Goal: Task Accomplishment & Management: Manage account settings

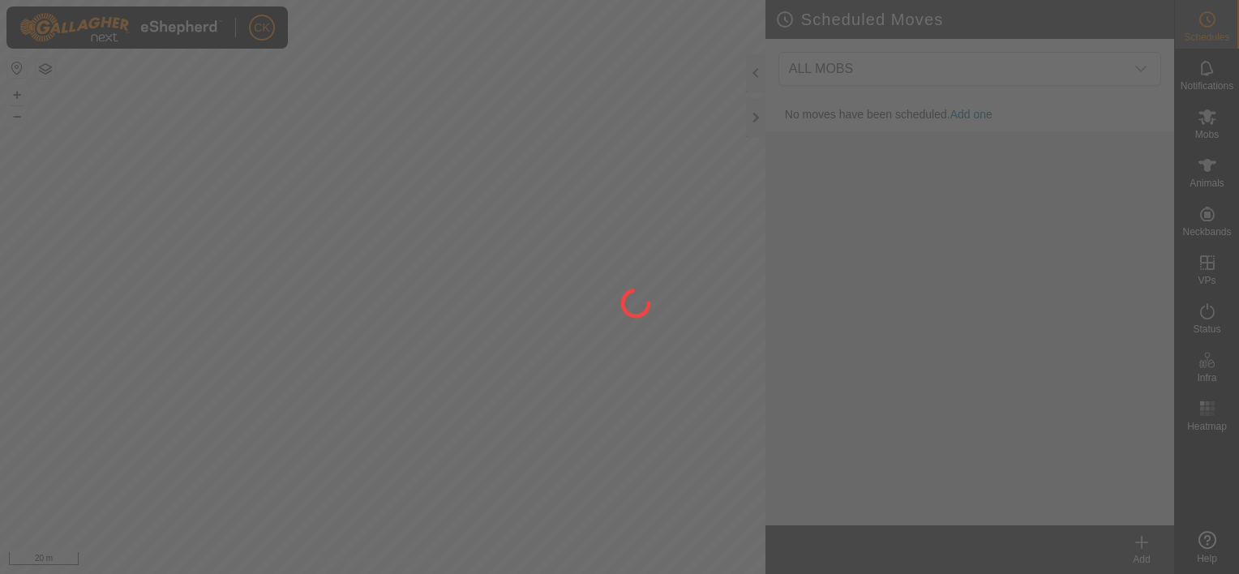
drag, startPoint x: 263, startPoint y: 238, endPoint x: 402, endPoint y: 250, distance: 140.0
click at [402, 250] on div at bounding box center [619, 287] width 1239 height 574
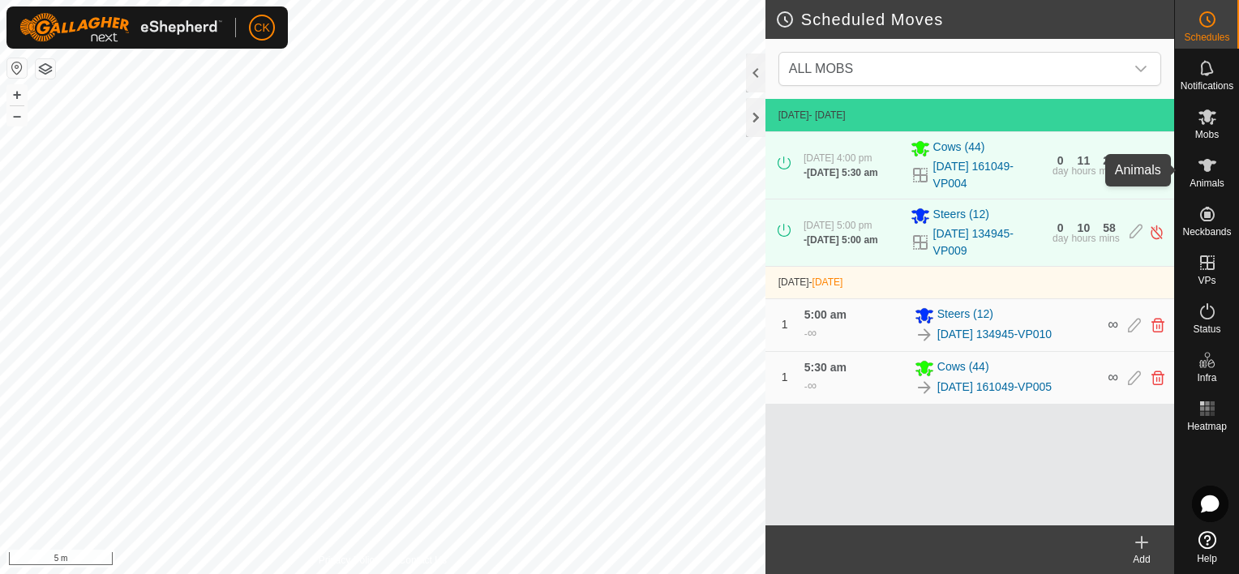
click at [1210, 159] on icon at bounding box center [1207, 165] width 19 height 19
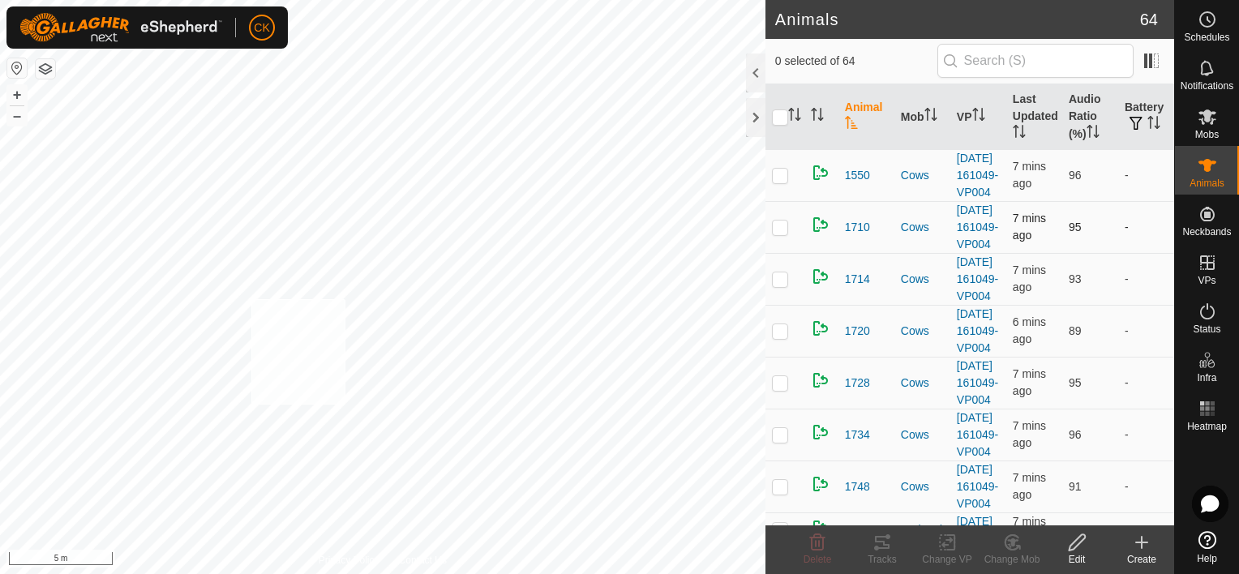
checkbox input "true"
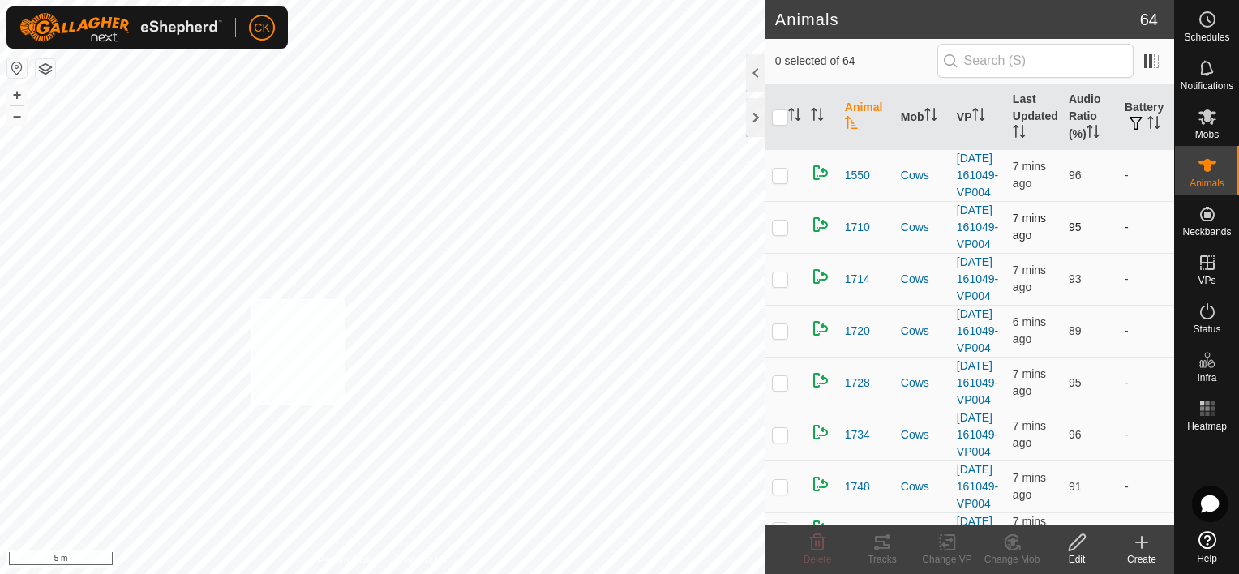
checkbox input "true"
click at [876, 542] on icon at bounding box center [882, 542] width 15 height 13
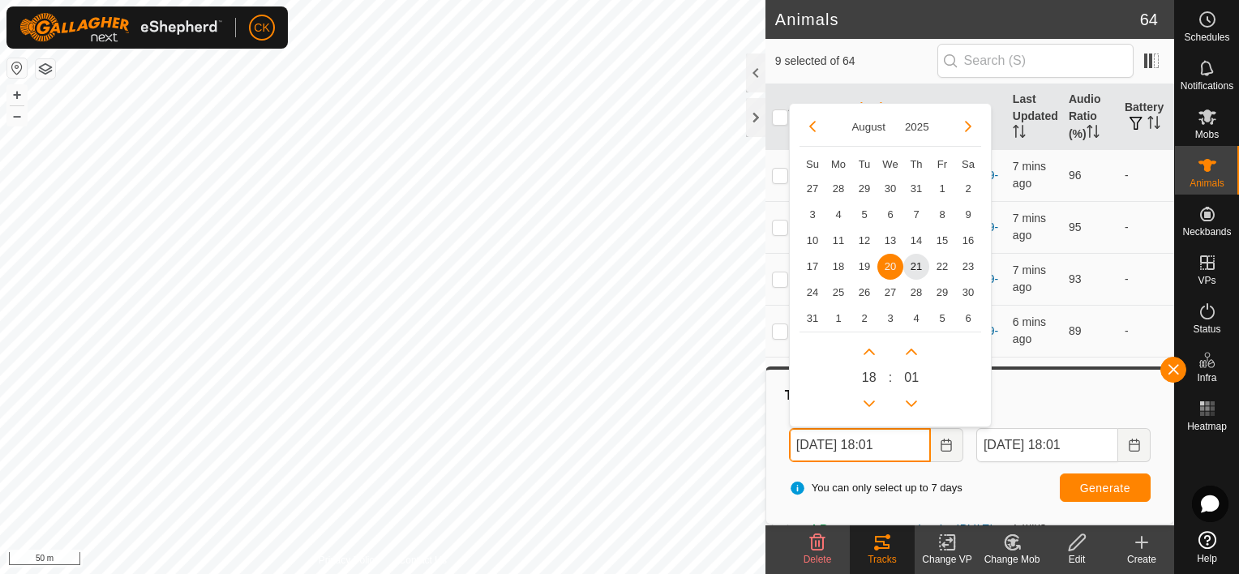
click at [913, 444] on input "[DATE] 18:01" at bounding box center [860, 445] width 142 height 34
click at [912, 264] on span "21" at bounding box center [916, 266] width 26 height 26
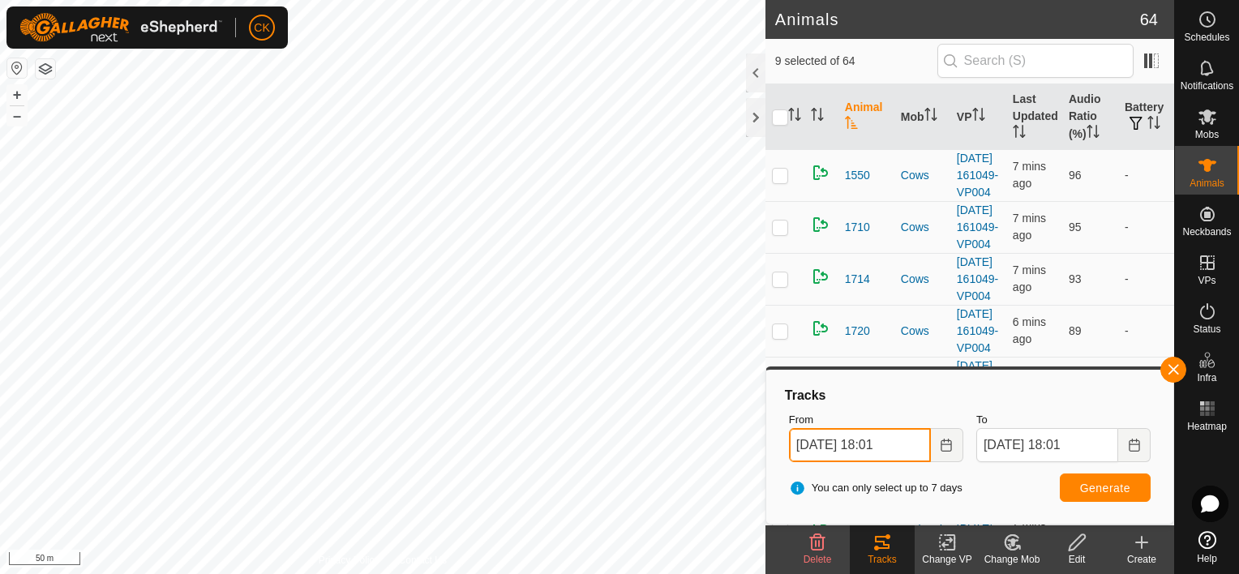
click at [911, 446] on input "[DATE] 18:01" at bounding box center [860, 445] width 142 height 34
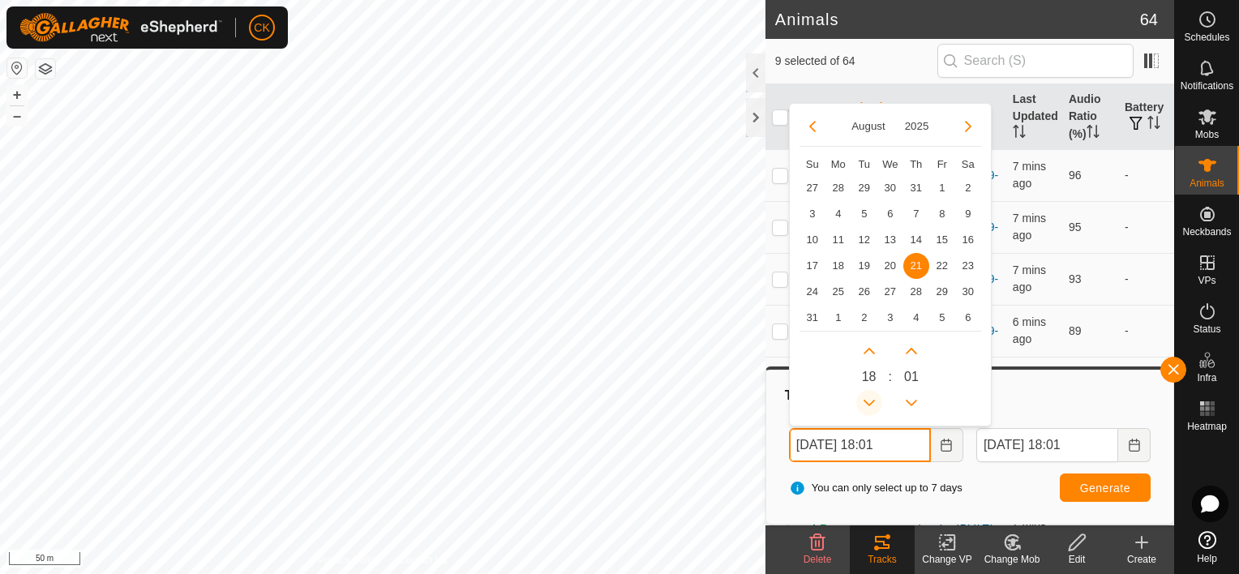
click at [872, 398] on button "Previous Hour" at bounding box center [869, 403] width 26 height 26
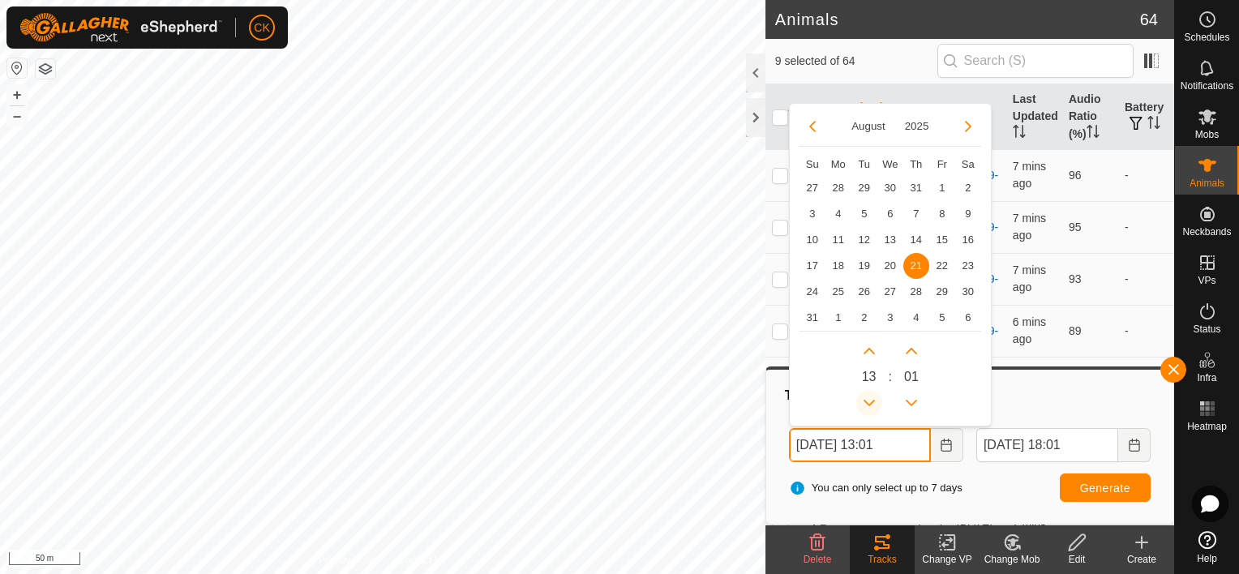
click at [872, 398] on icon "Previous Hour" at bounding box center [869, 403] width 13 height 13
type input "[DATE] 12:01"
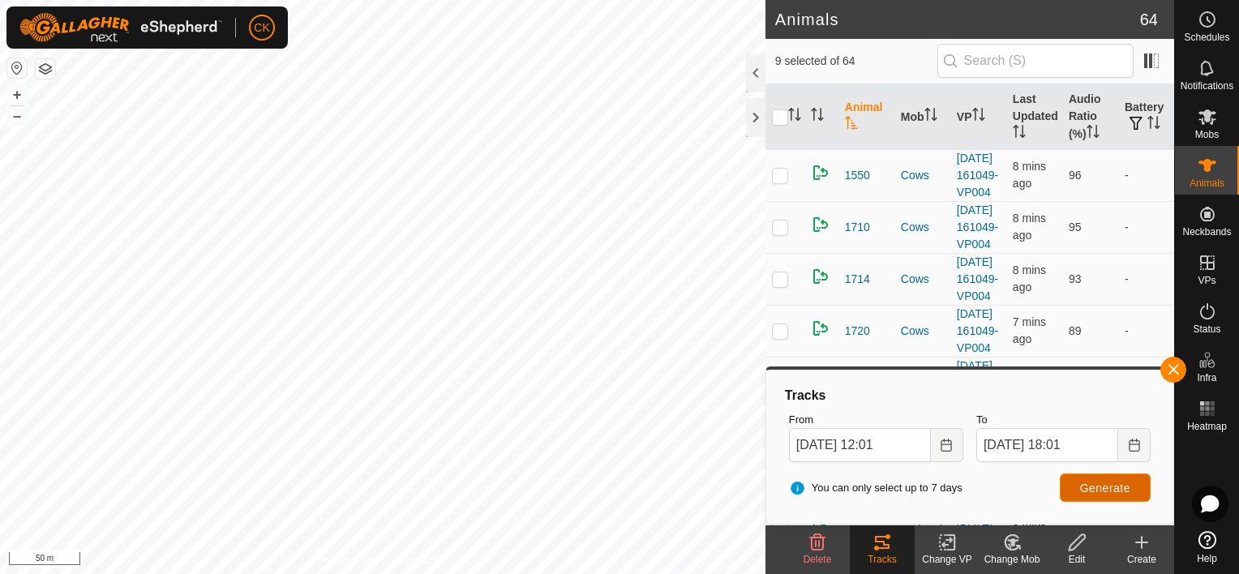
click at [1097, 484] on span "Generate" at bounding box center [1105, 488] width 50 height 13
click at [777, 115] on input "checkbox" at bounding box center [780, 117] width 16 height 16
checkbox input "true"
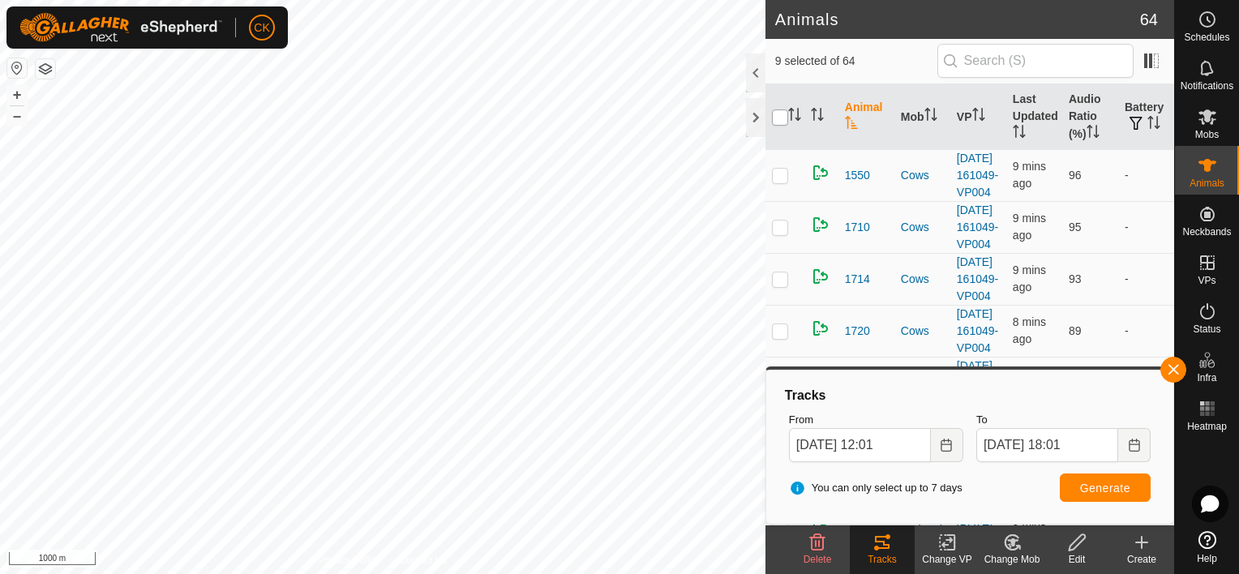
checkbox input "true"
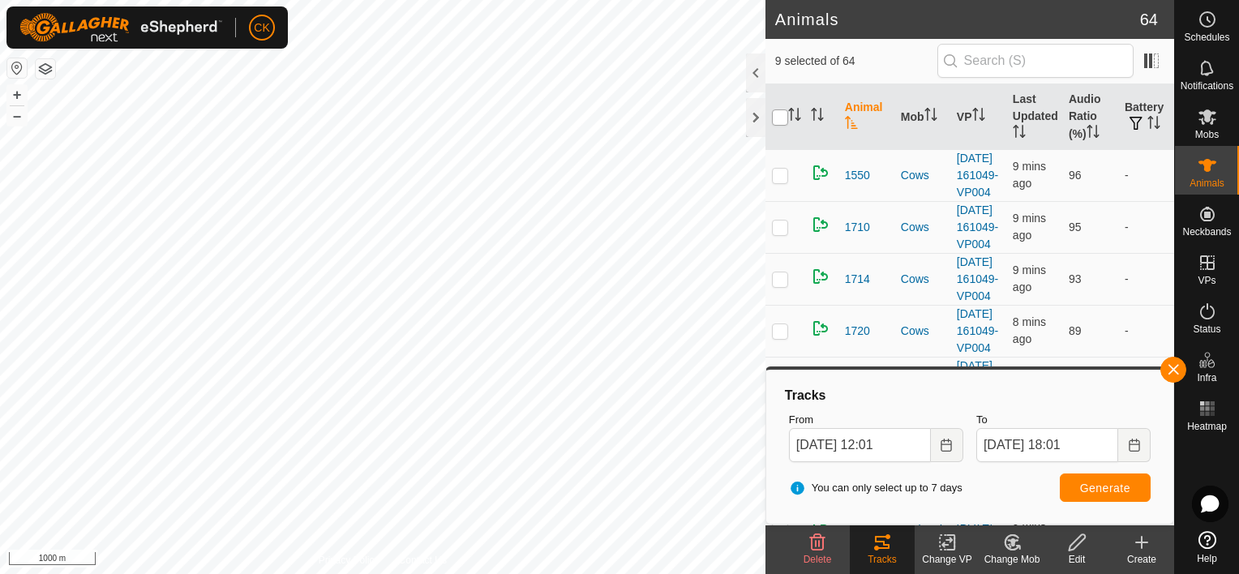
checkbox input "true"
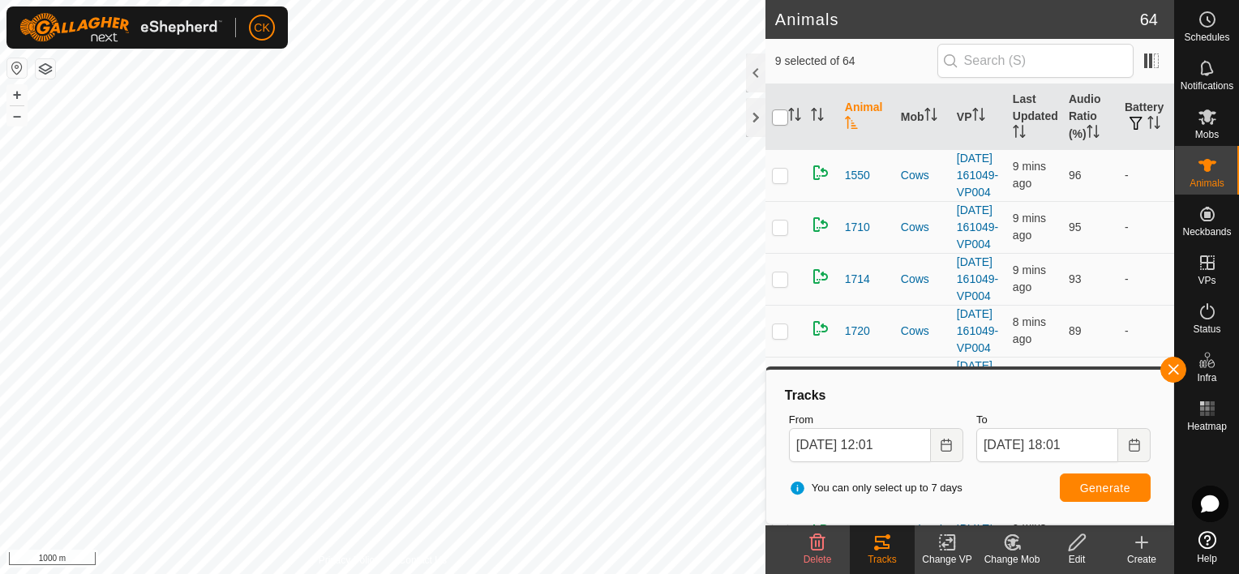
checkbox input "true"
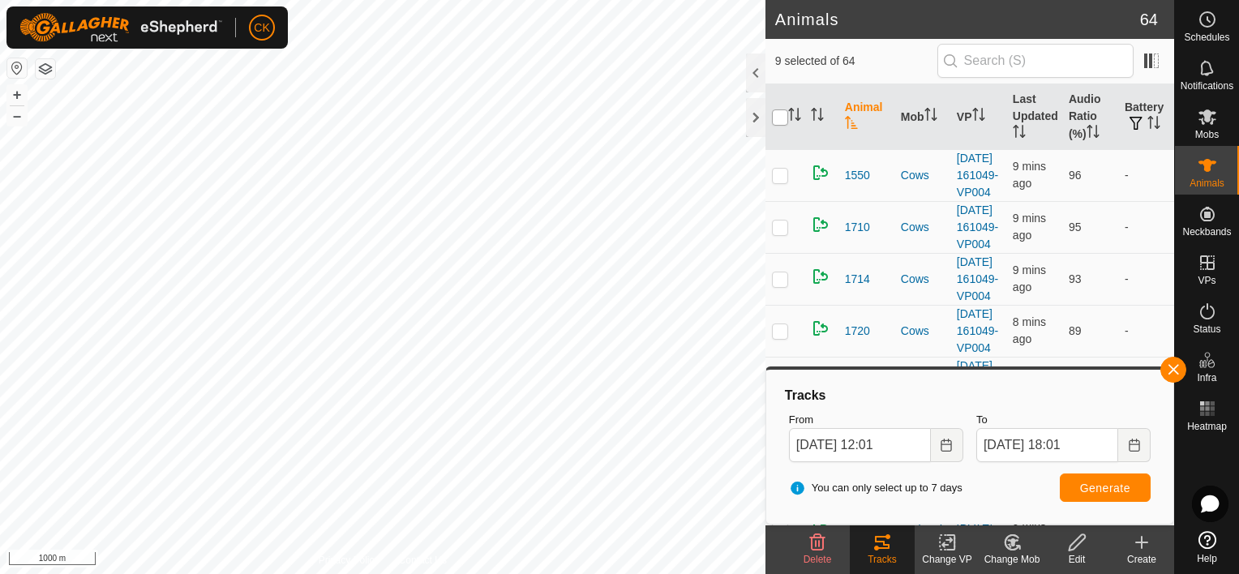
checkbox input "true"
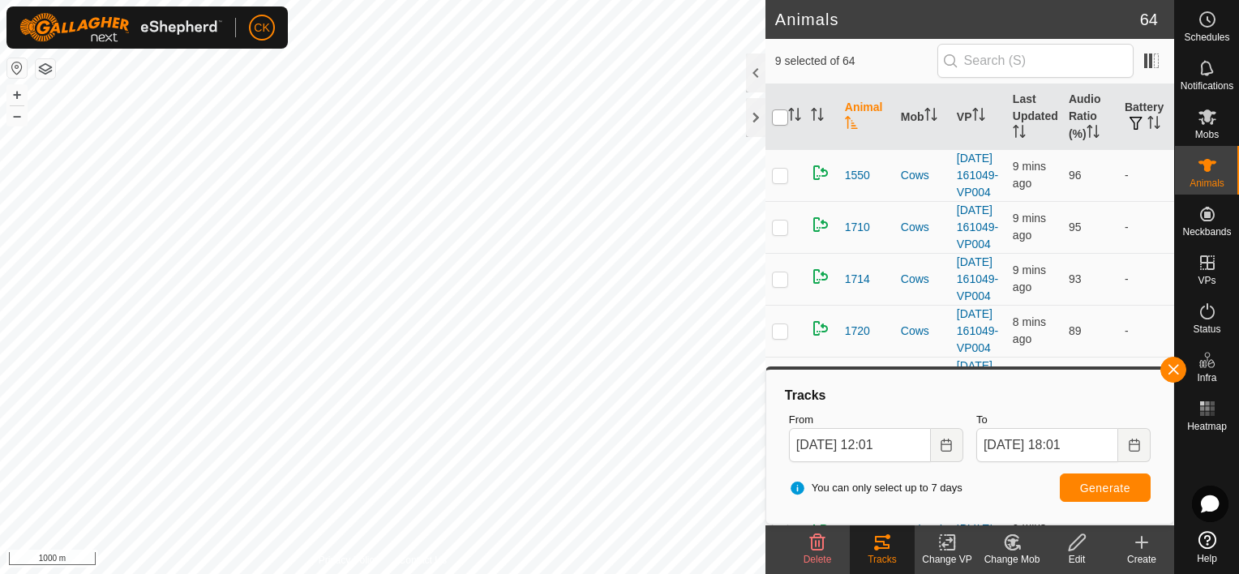
checkbox input "true"
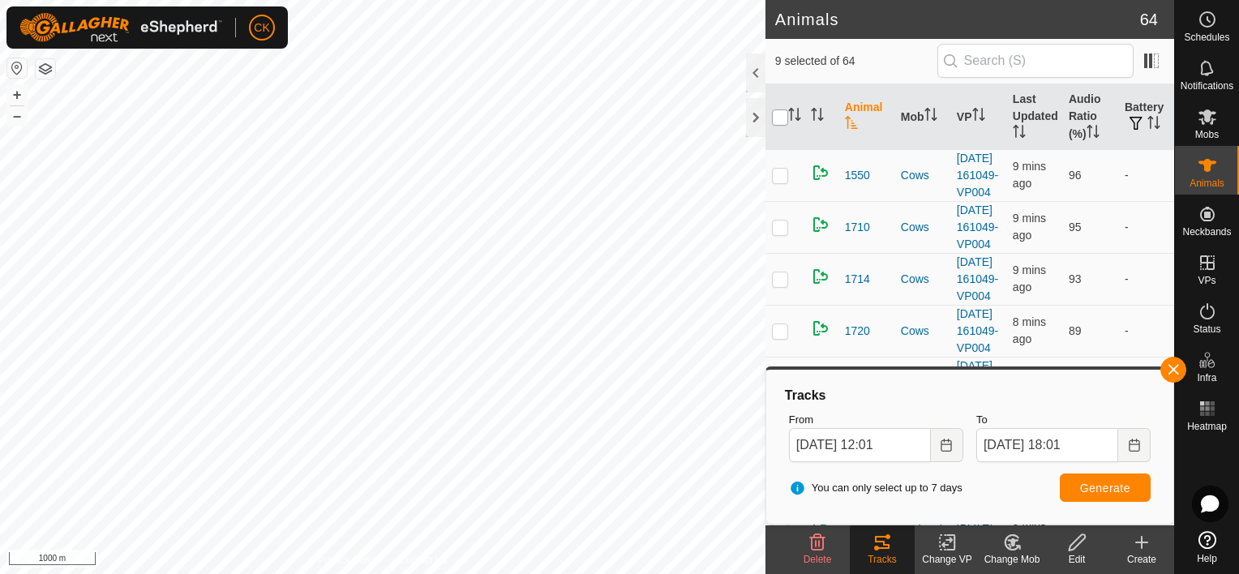
checkbox input "true"
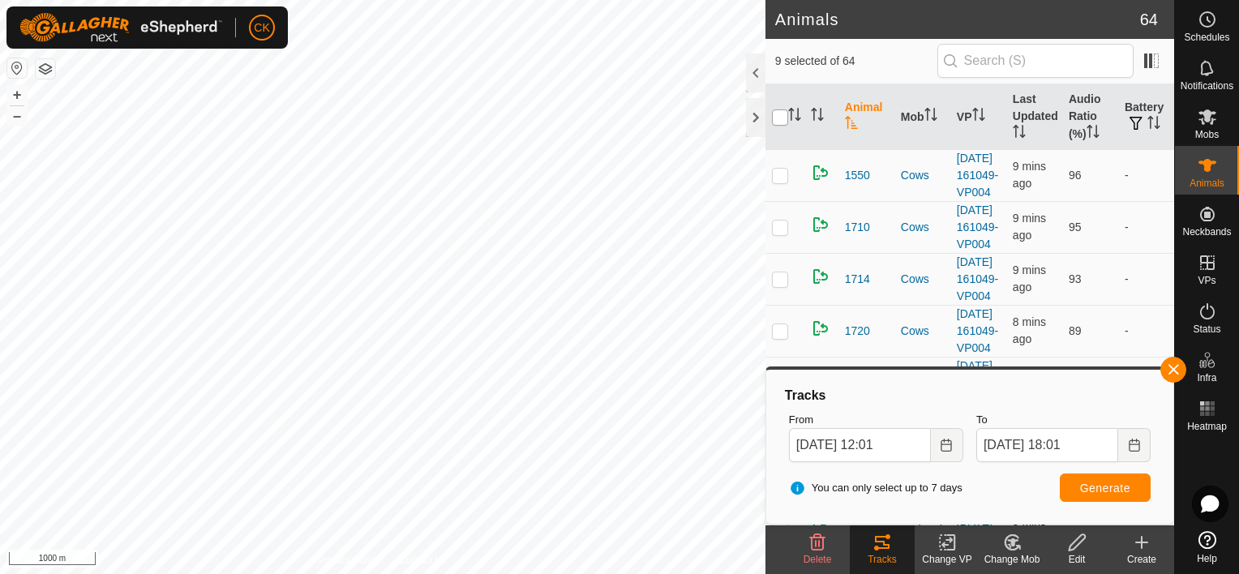
checkbox input "true"
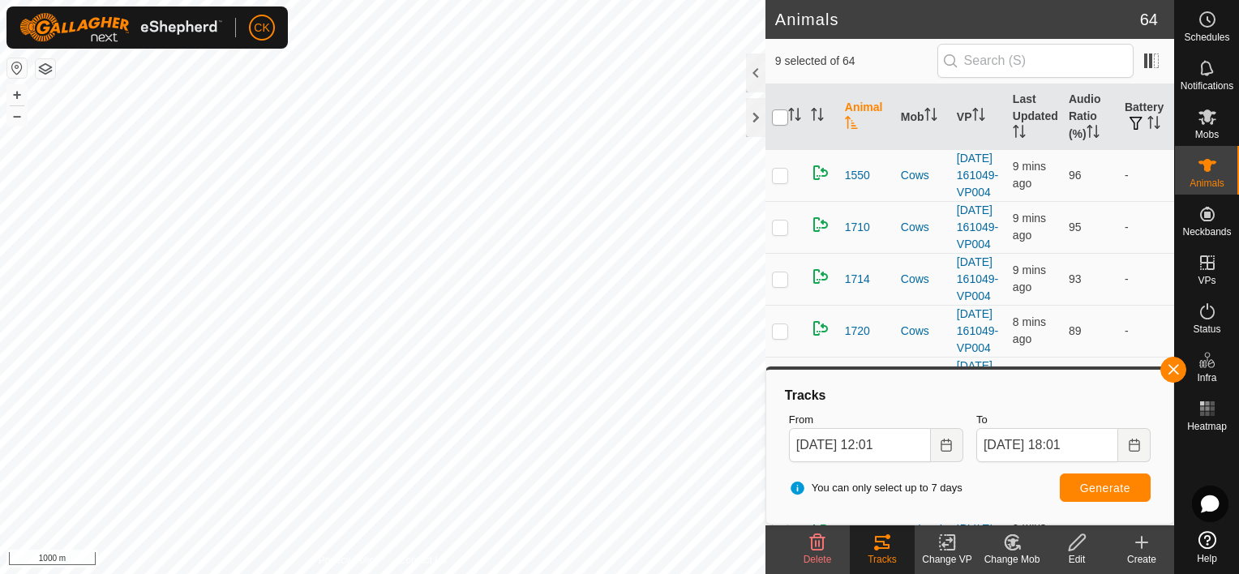
checkbox input "true"
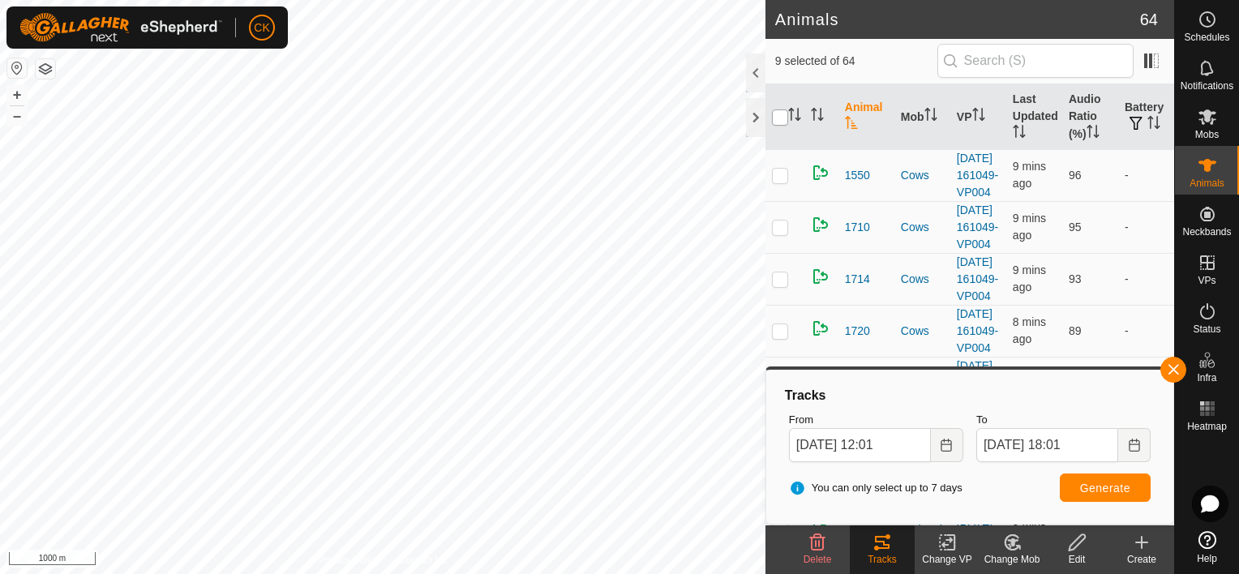
checkbox input "true"
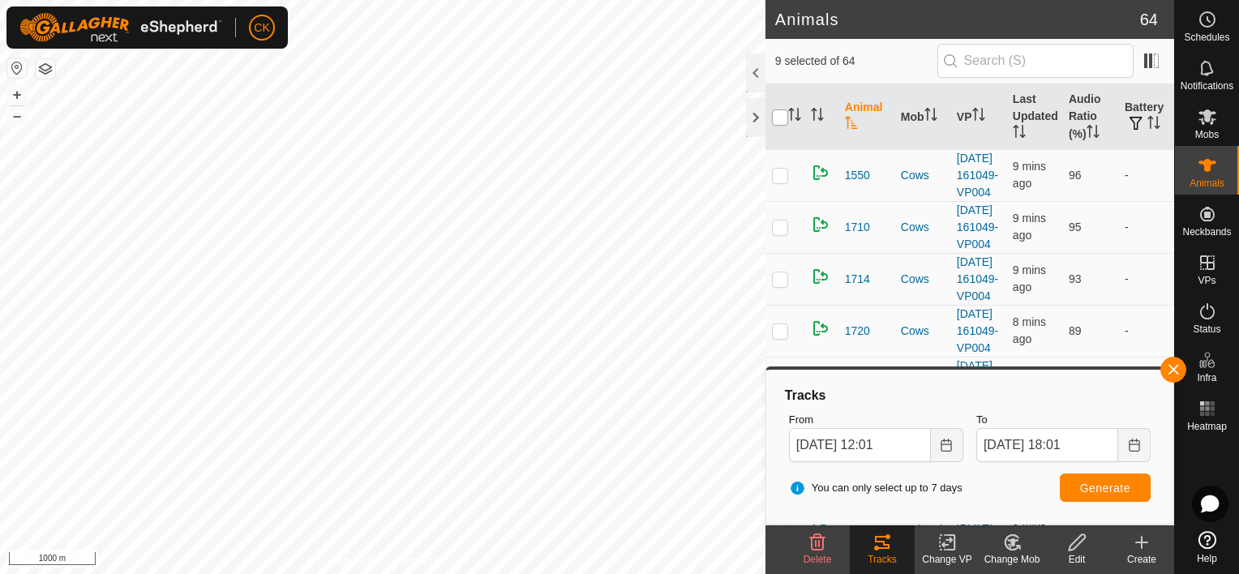
checkbox input "true"
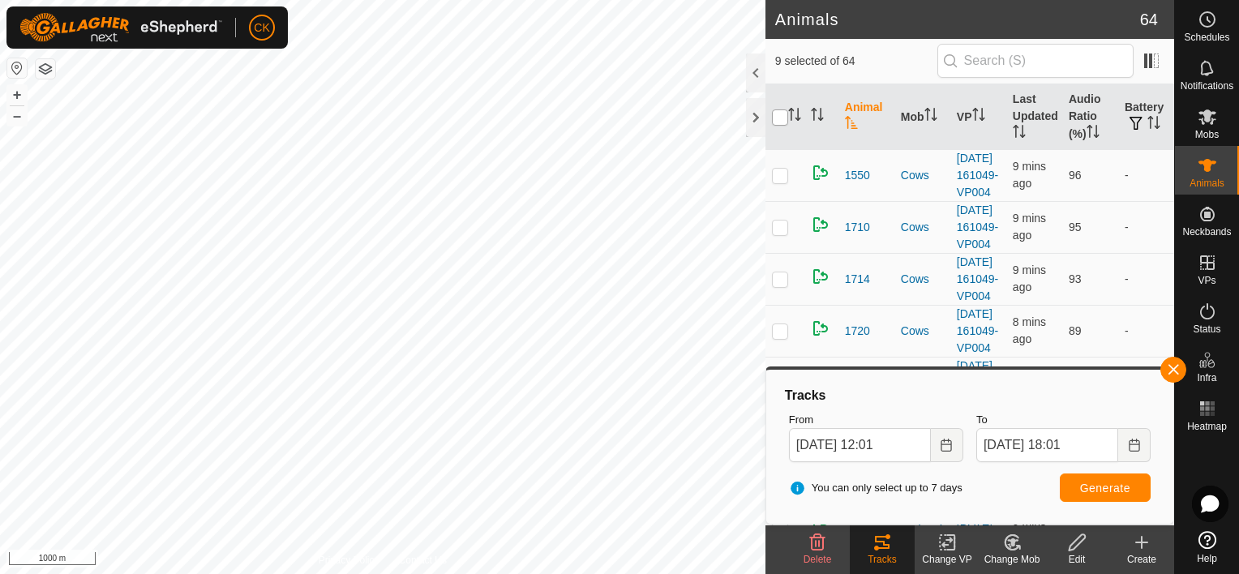
checkbox input "true"
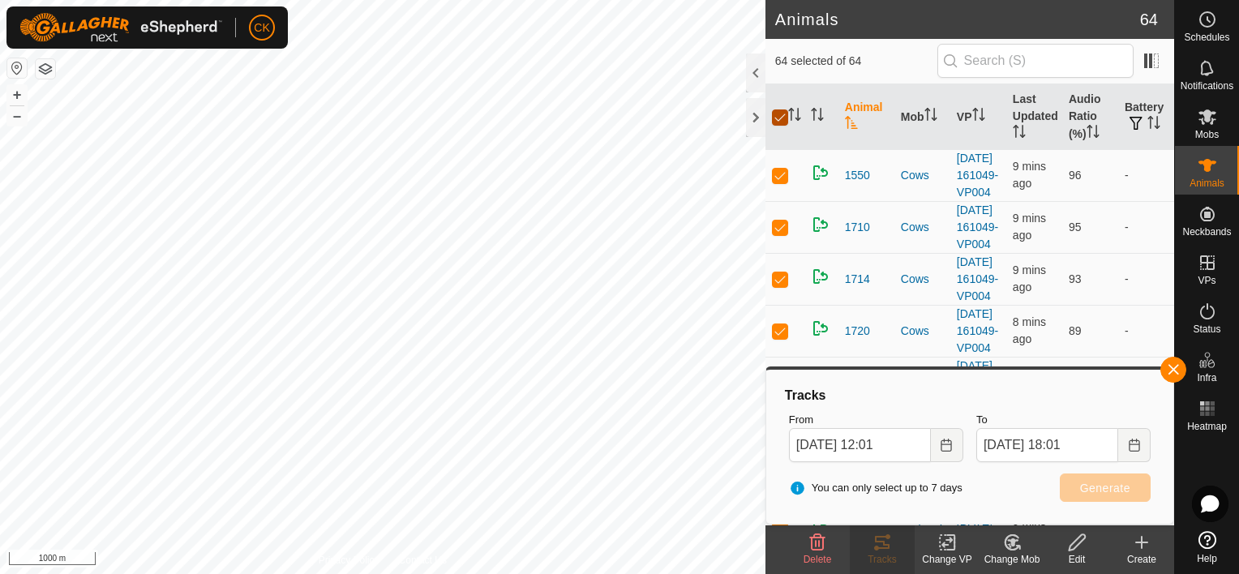
click at [777, 115] on input "checkbox" at bounding box center [780, 117] width 16 height 16
checkbox input "false"
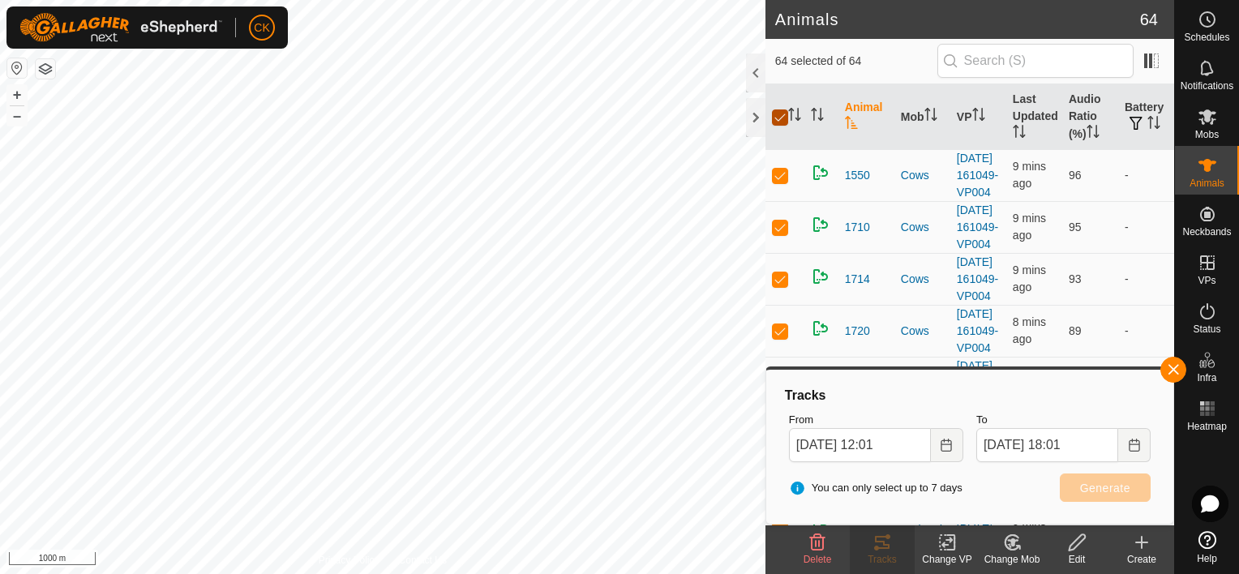
checkbox input "false"
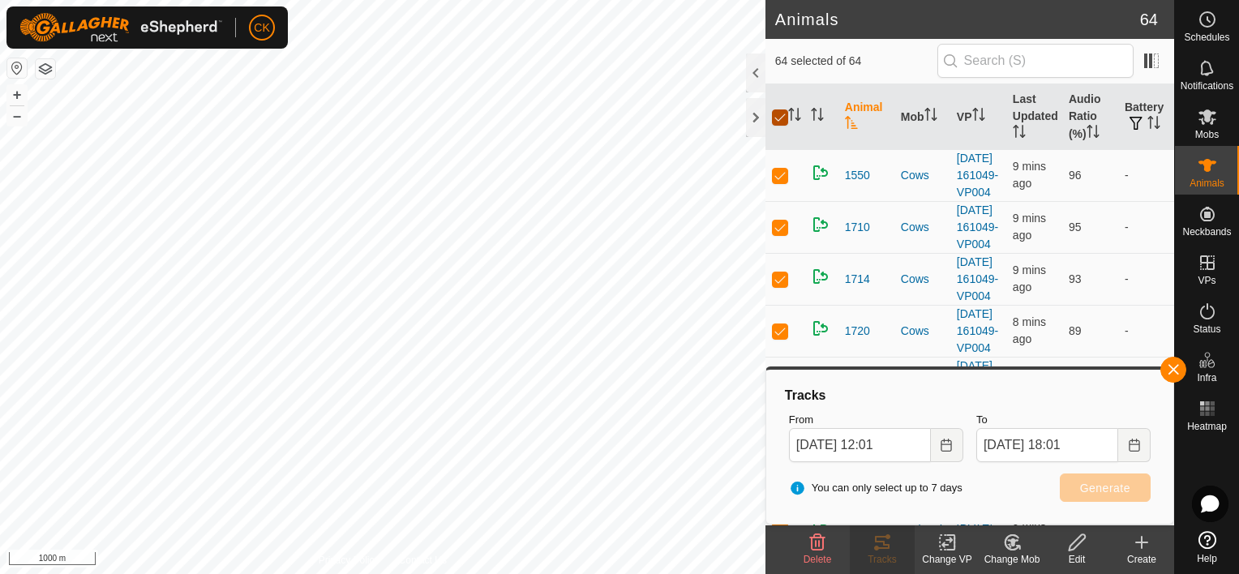
checkbox input "false"
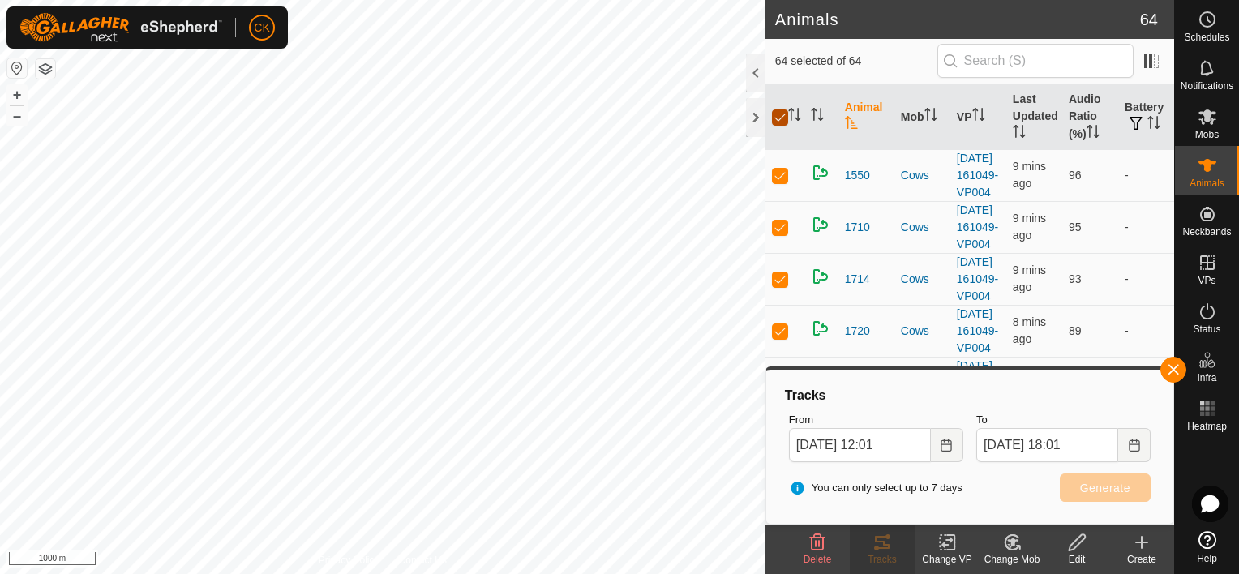
checkbox input "false"
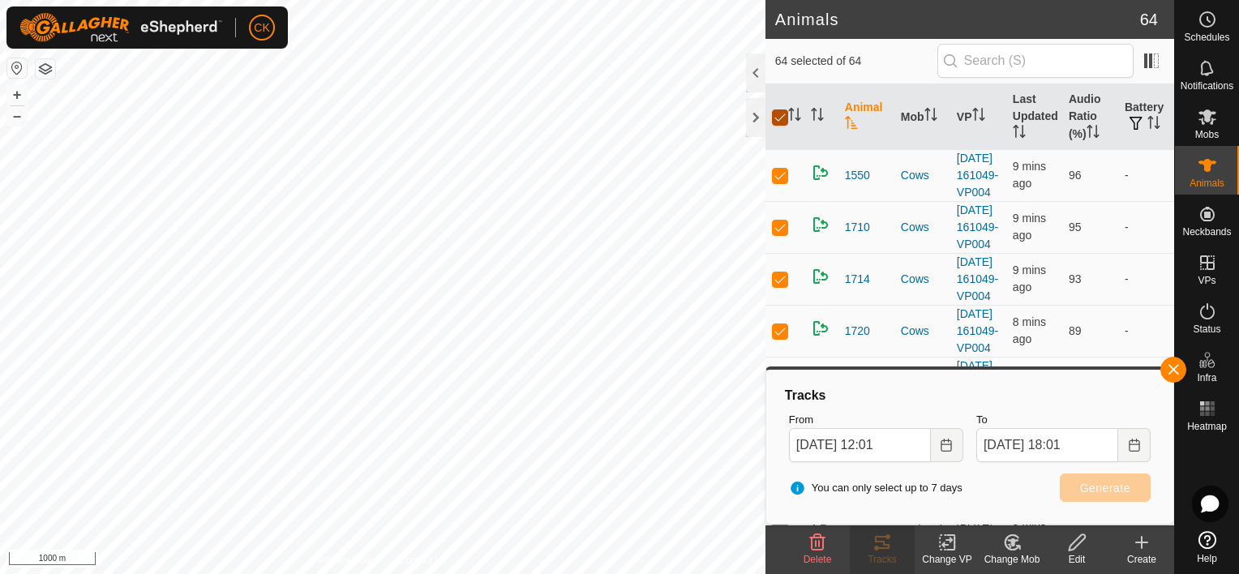
checkbox input "false"
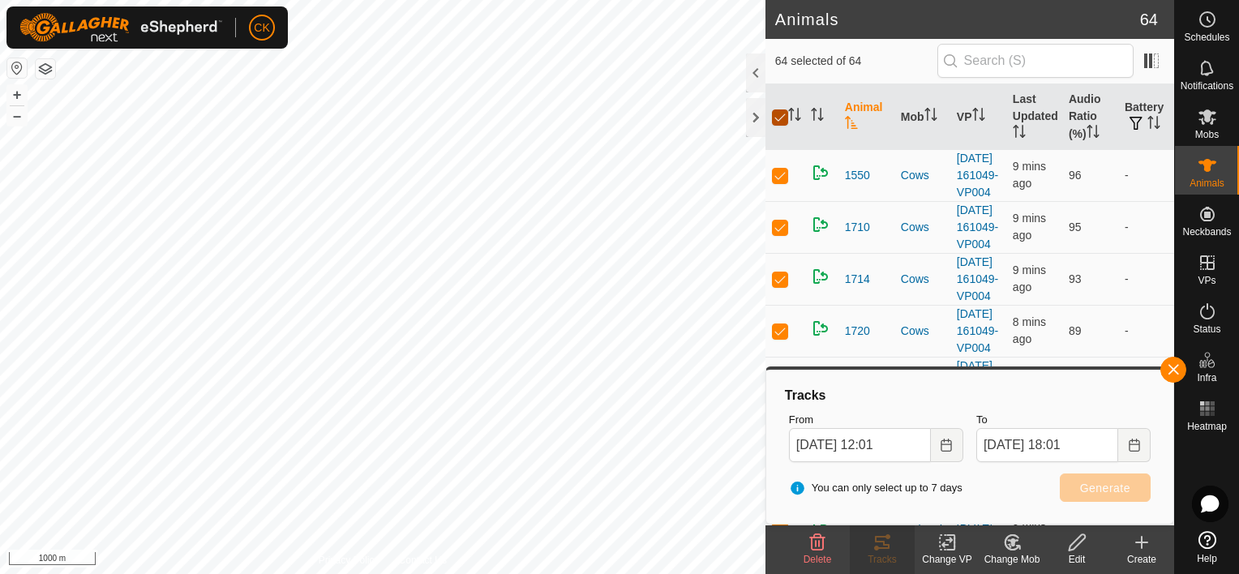
checkbox input "false"
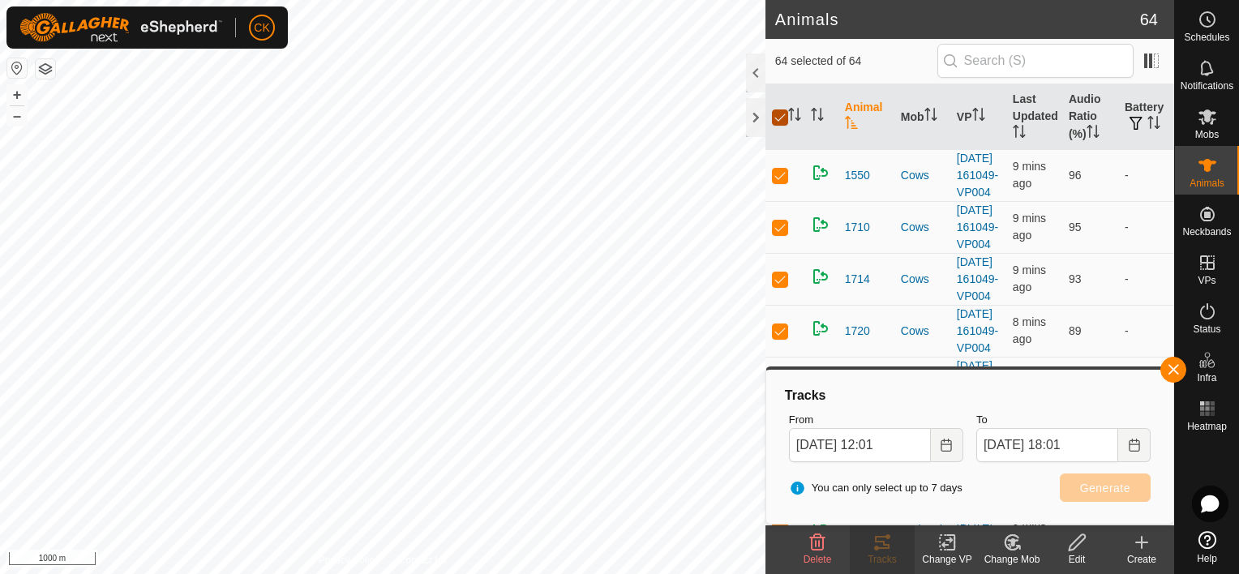
checkbox input "false"
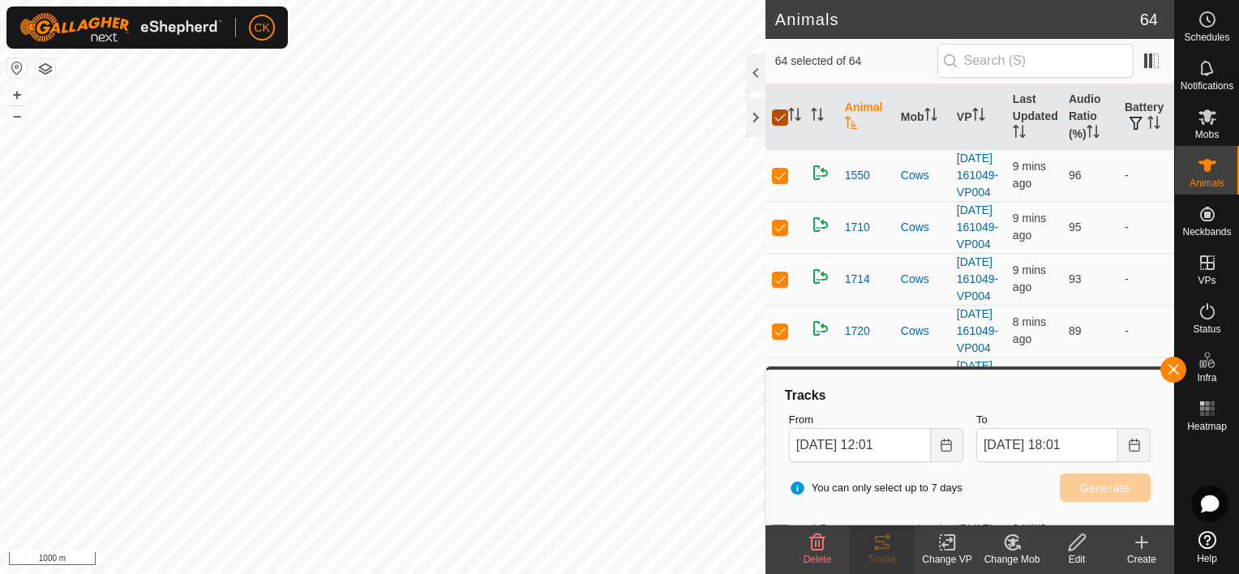
checkbox input "false"
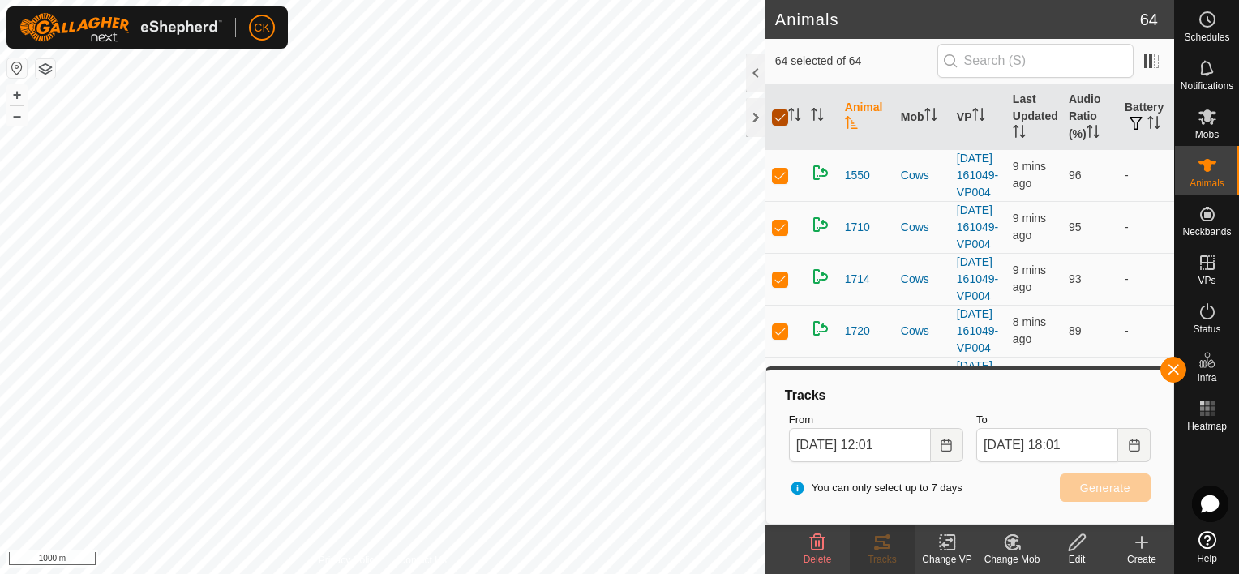
checkbox input "false"
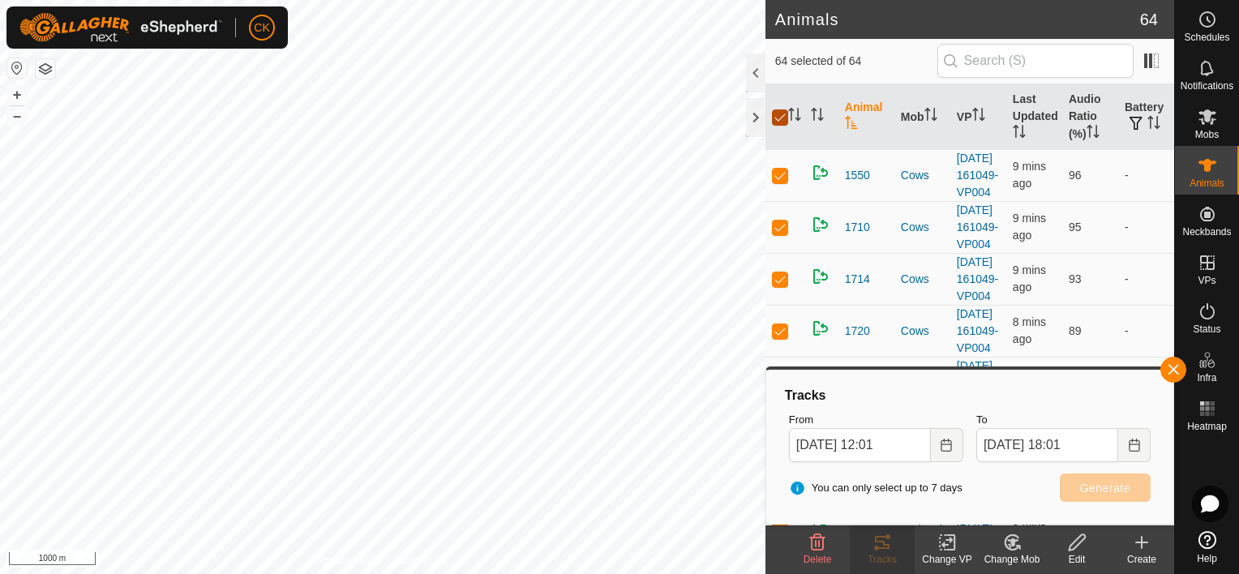
checkbox input "false"
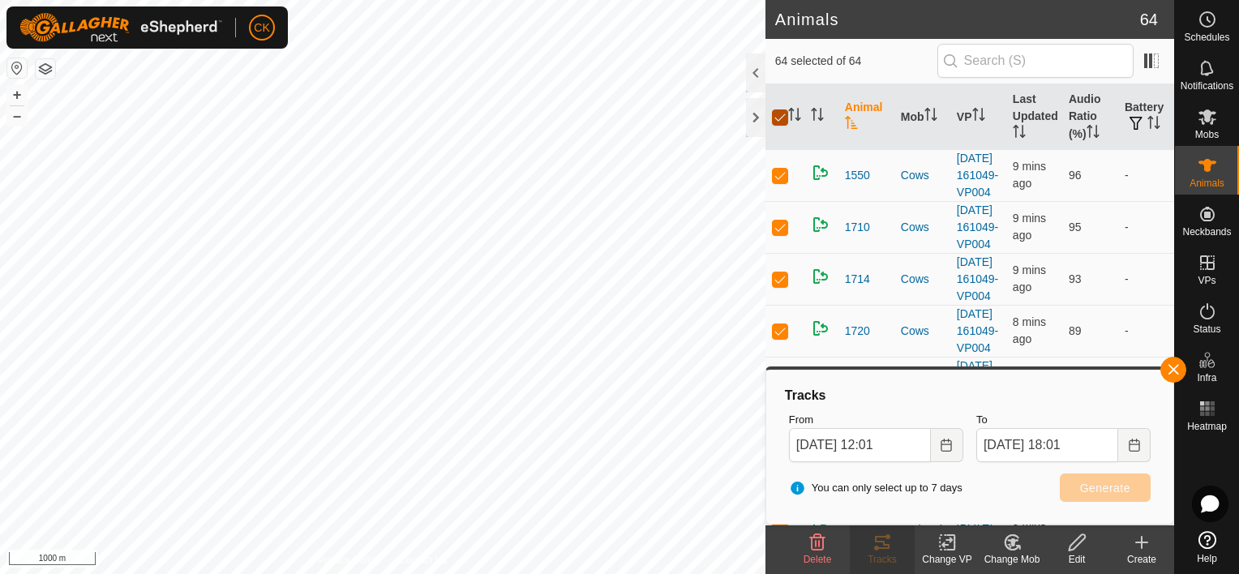
checkbox input "false"
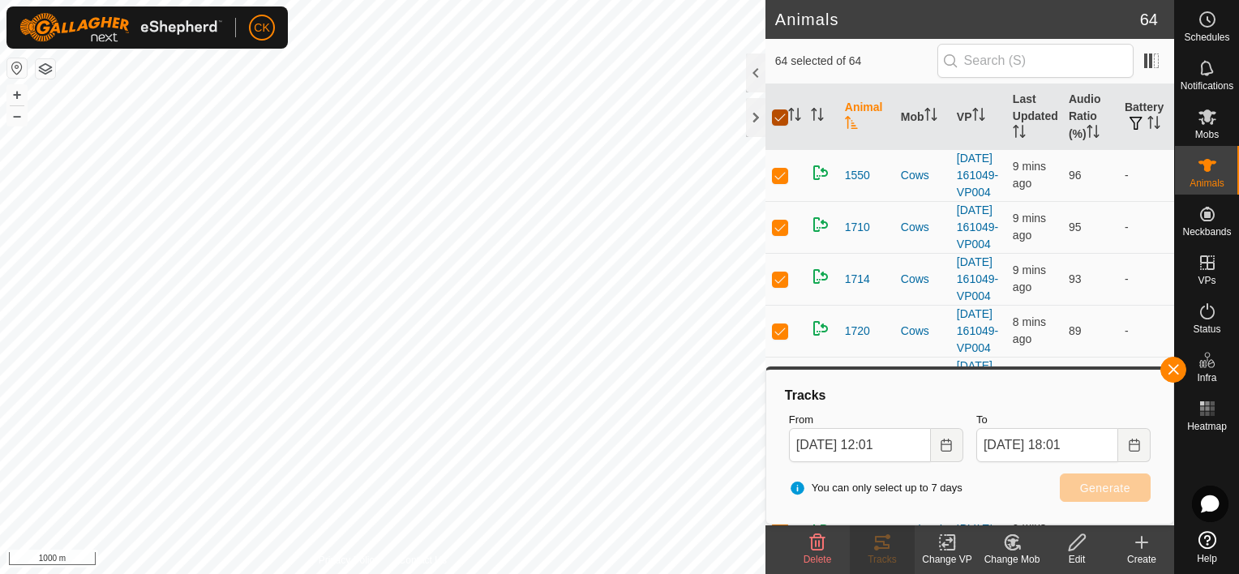
checkbox input "false"
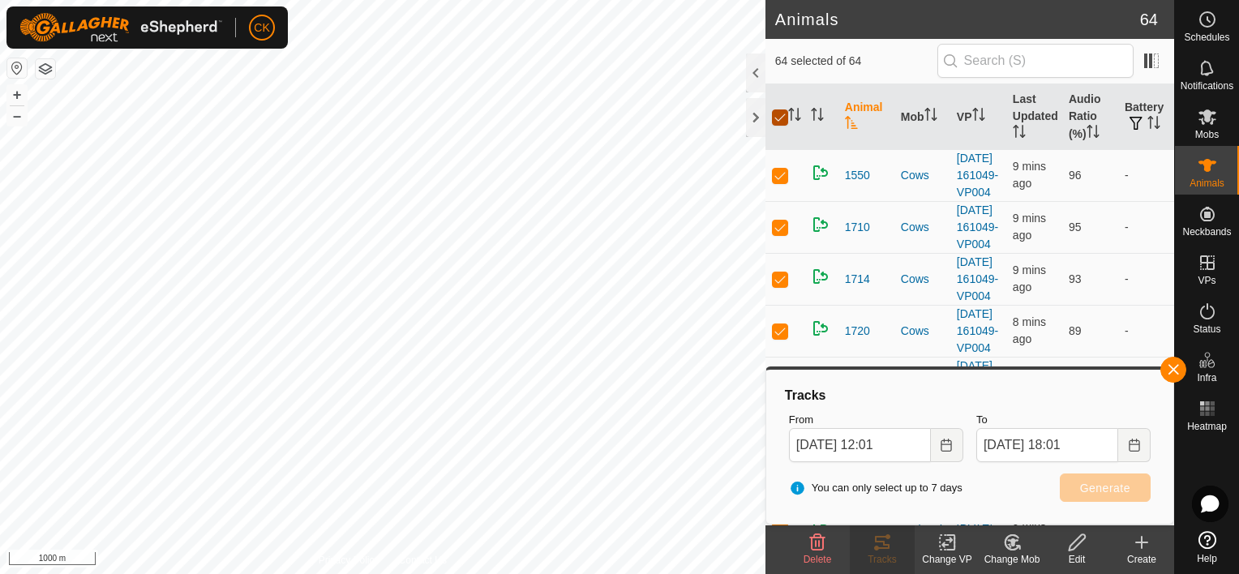
checkbox input "false"
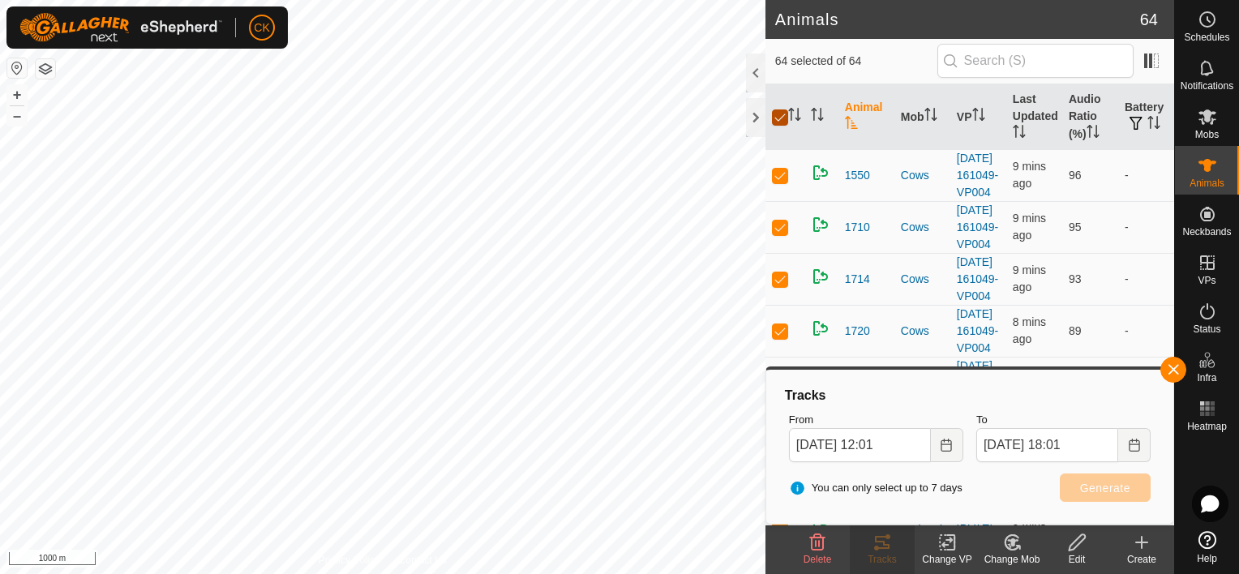
checkbox input "false"
click at [1176, 368] on button "button" at bounding box center [1174, 370] width 26 height 26
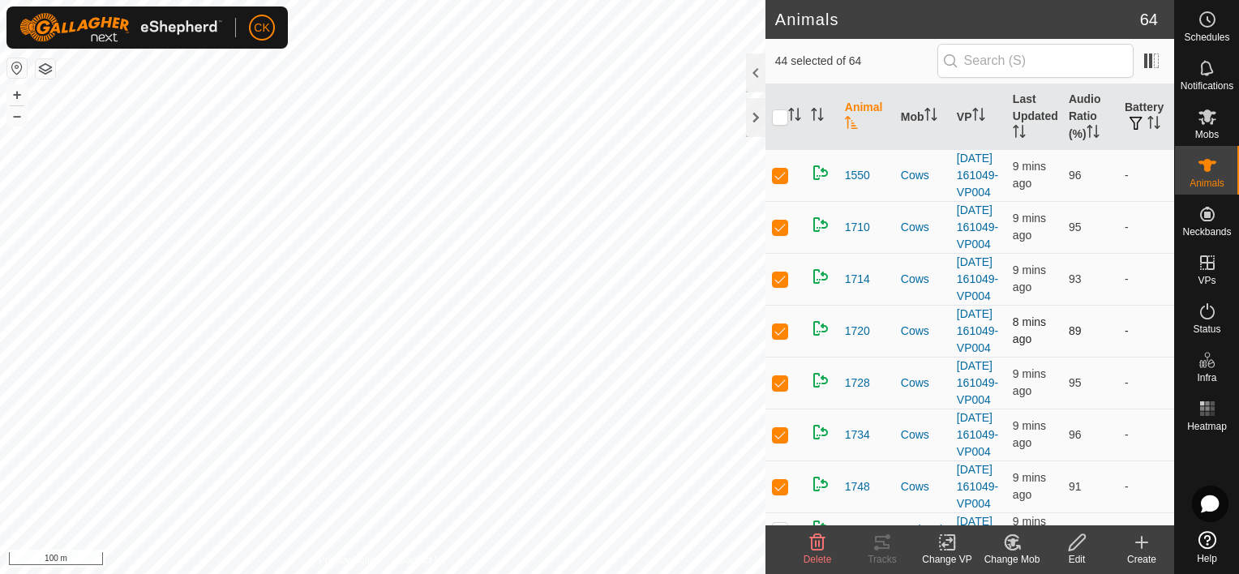
checkbox input "true"
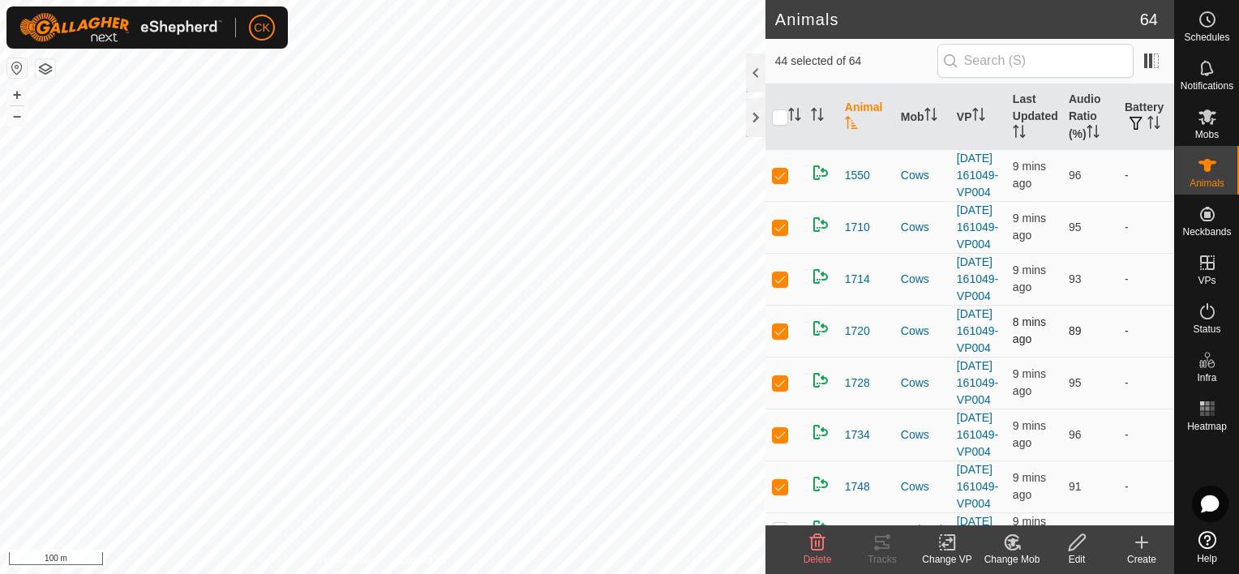
checkbox input "true"
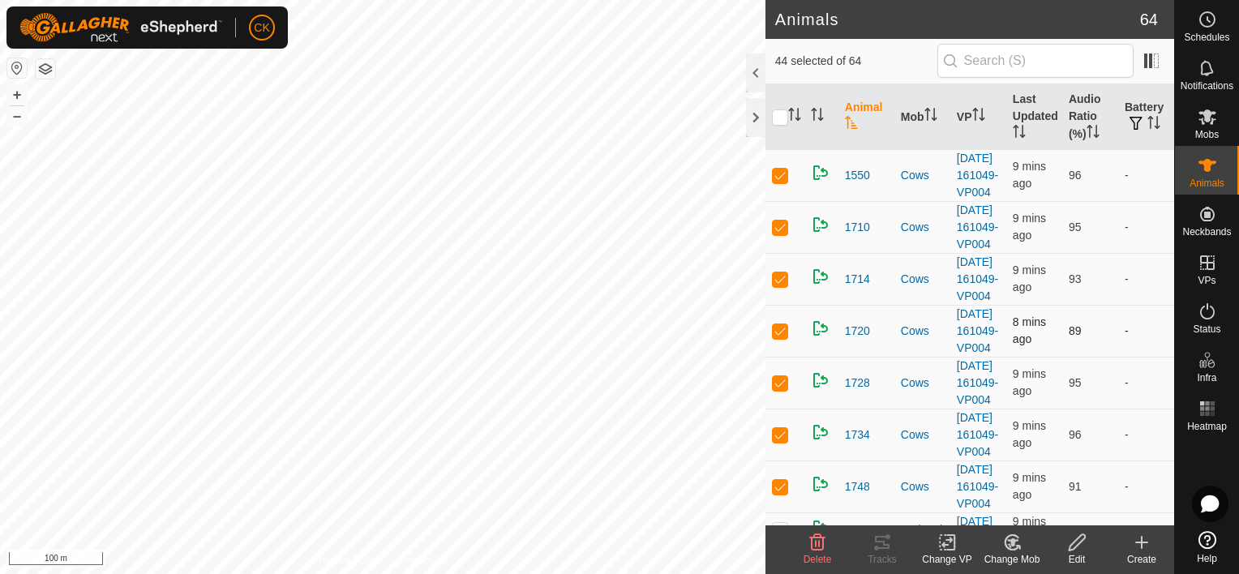
checkbox input "true"
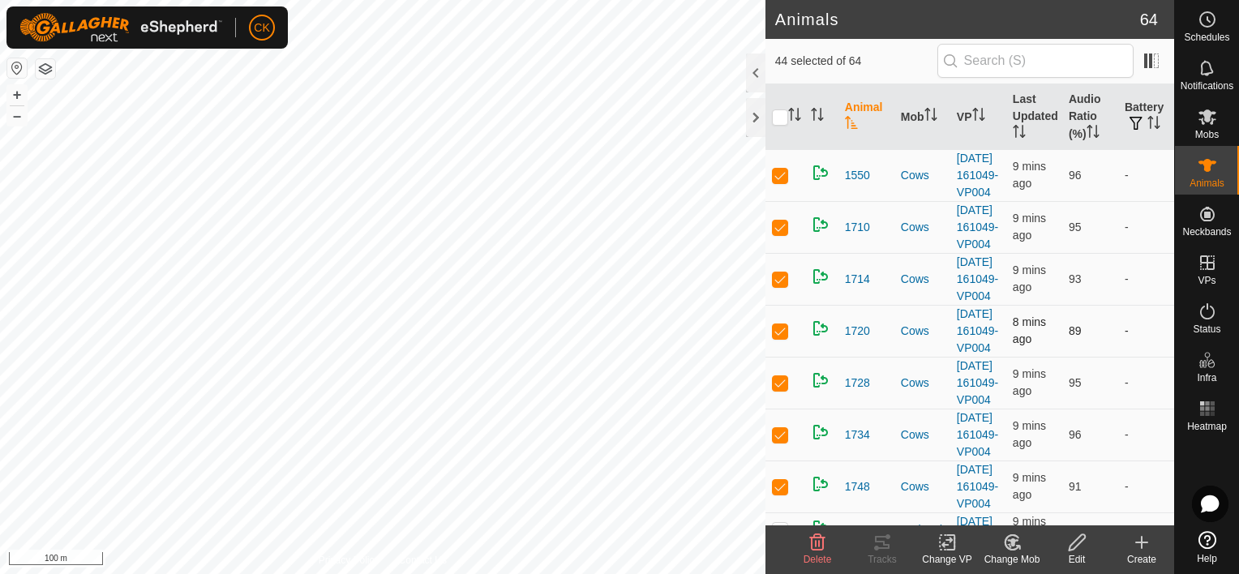
checkbox input "true"
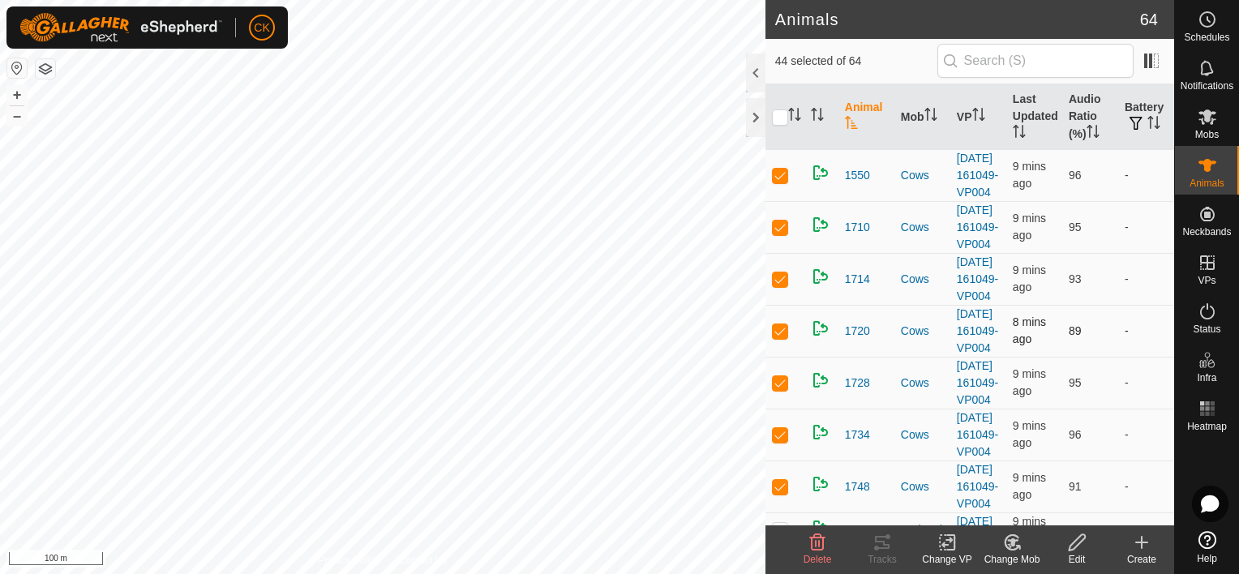
checkbox input "true"
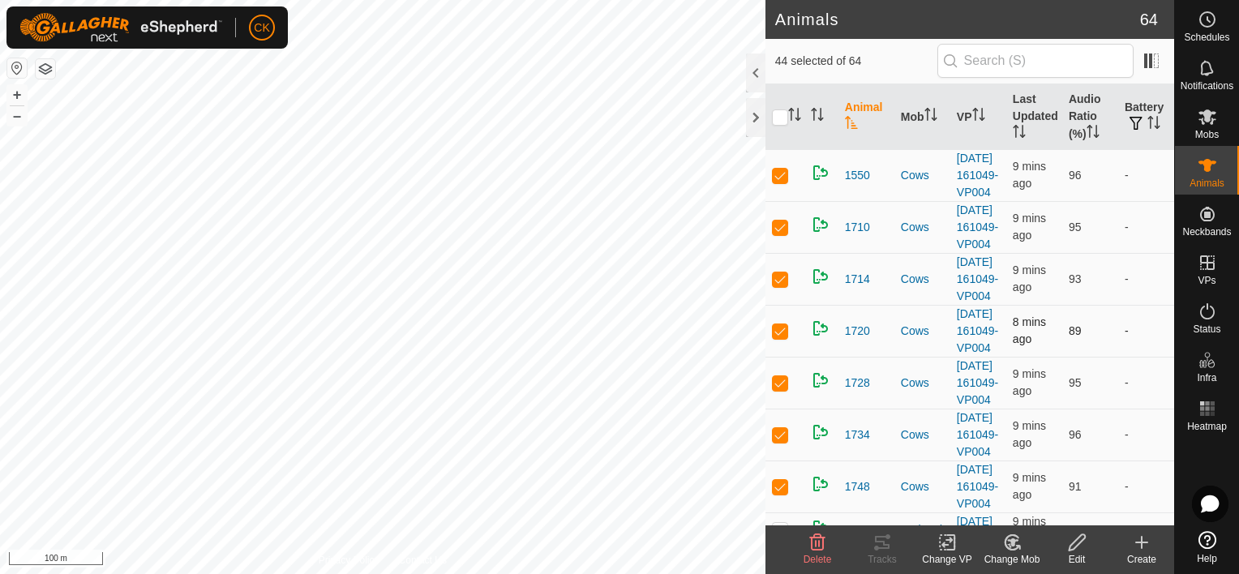
checkbox input "true"
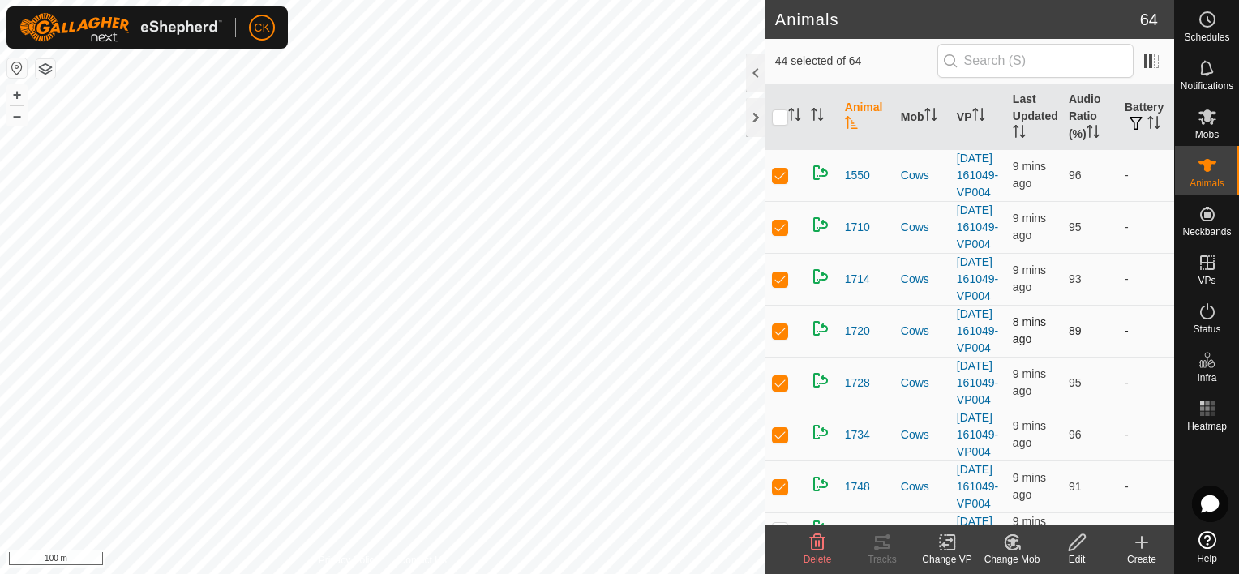
checkbox input "true"
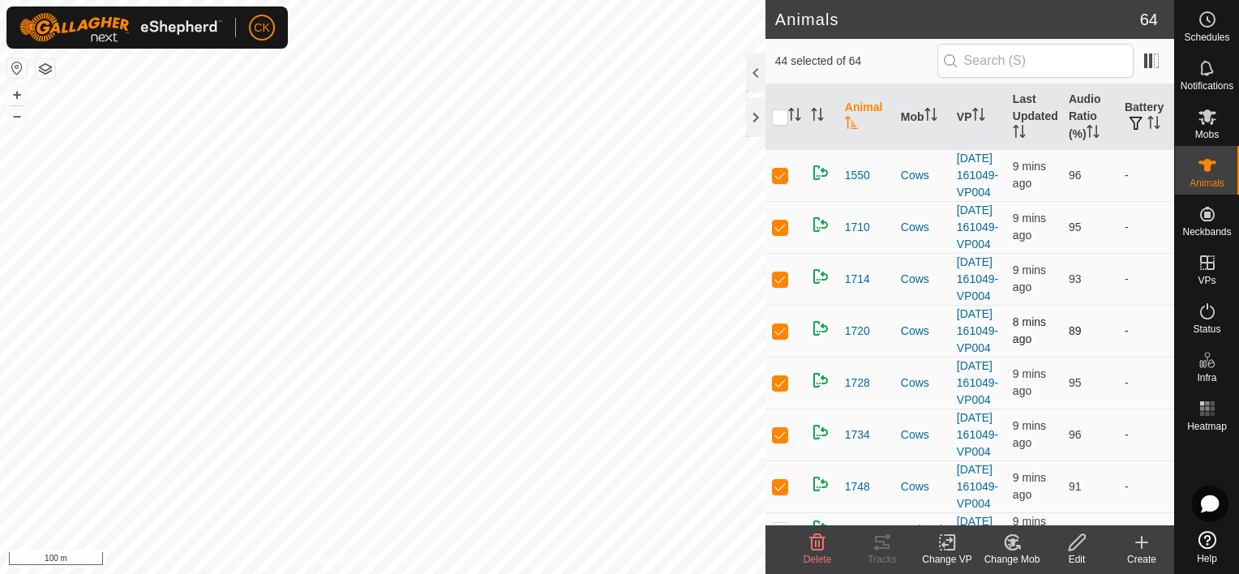
checkbox input "true"
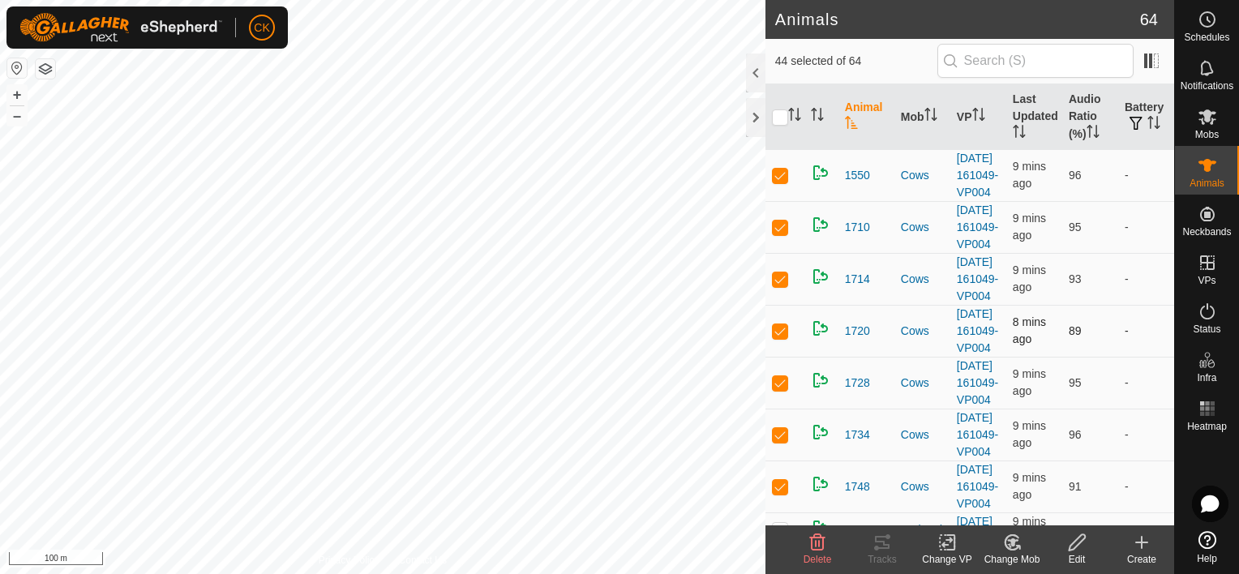
checkbox input "true"
click at [783, 117] on input "checkbox" at bounding box center [780, 117] width 16 height 16
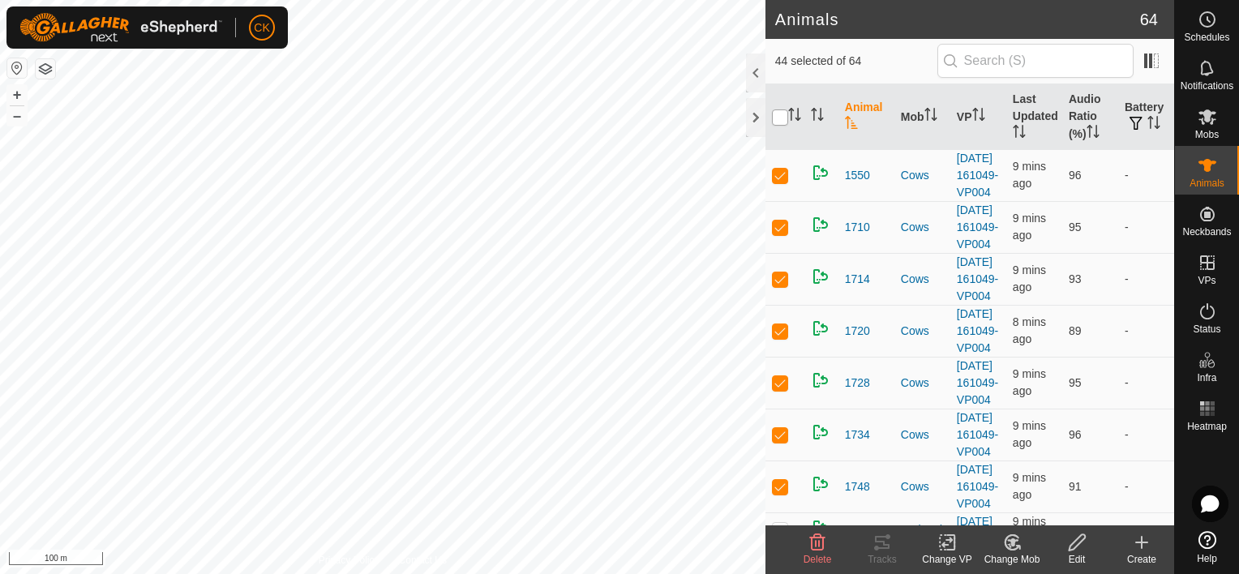
checkbox input "true"
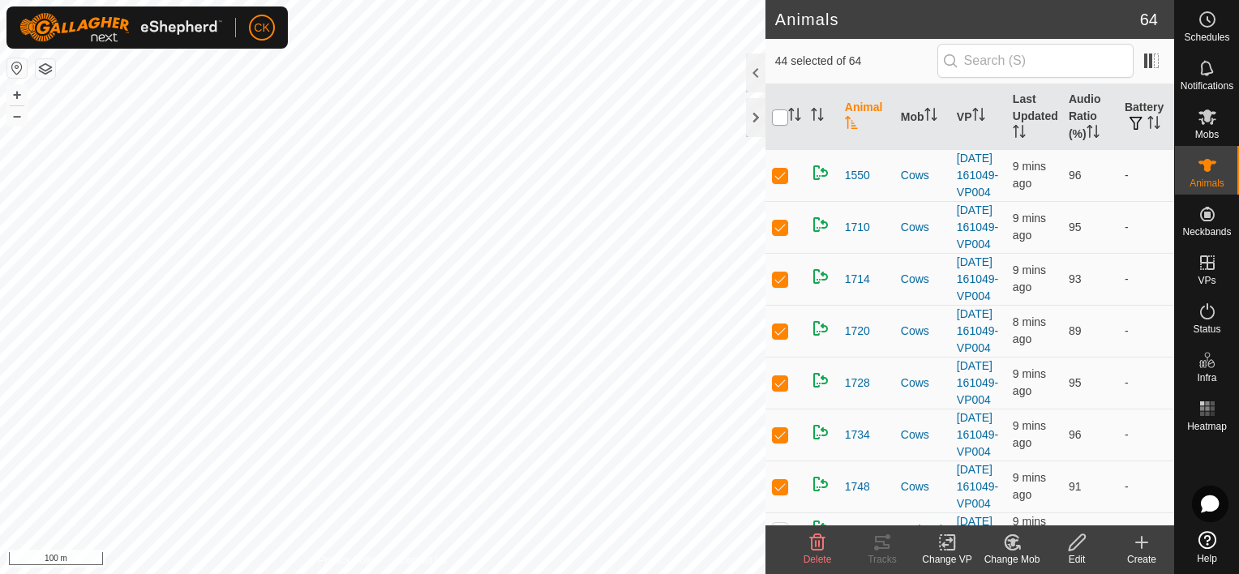
checkbox input "true"
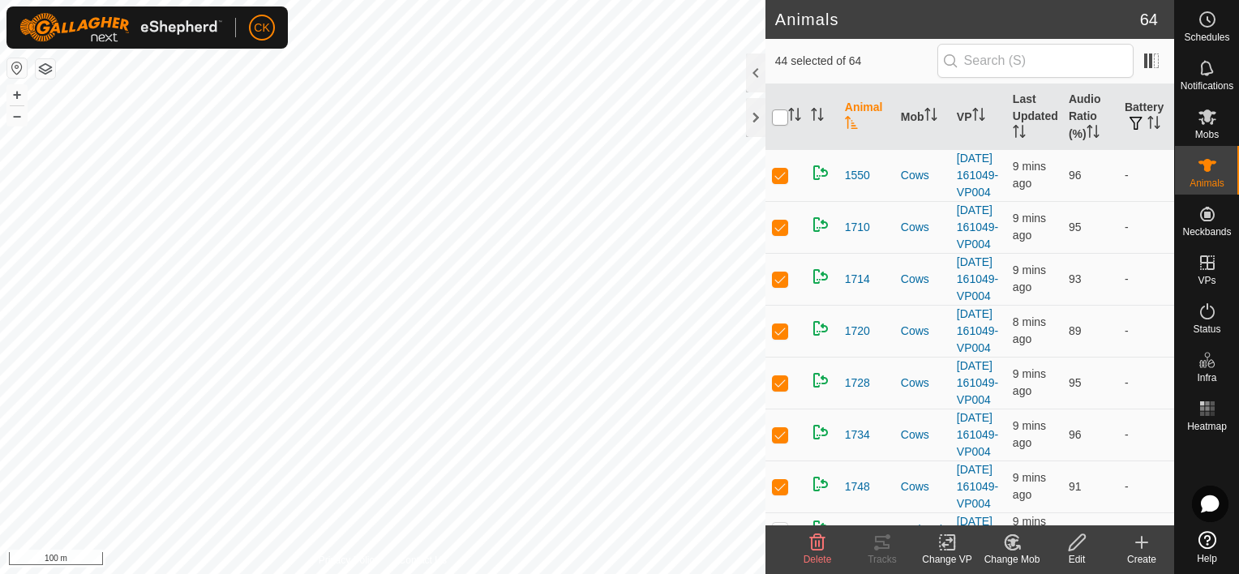
checkbox input "true"
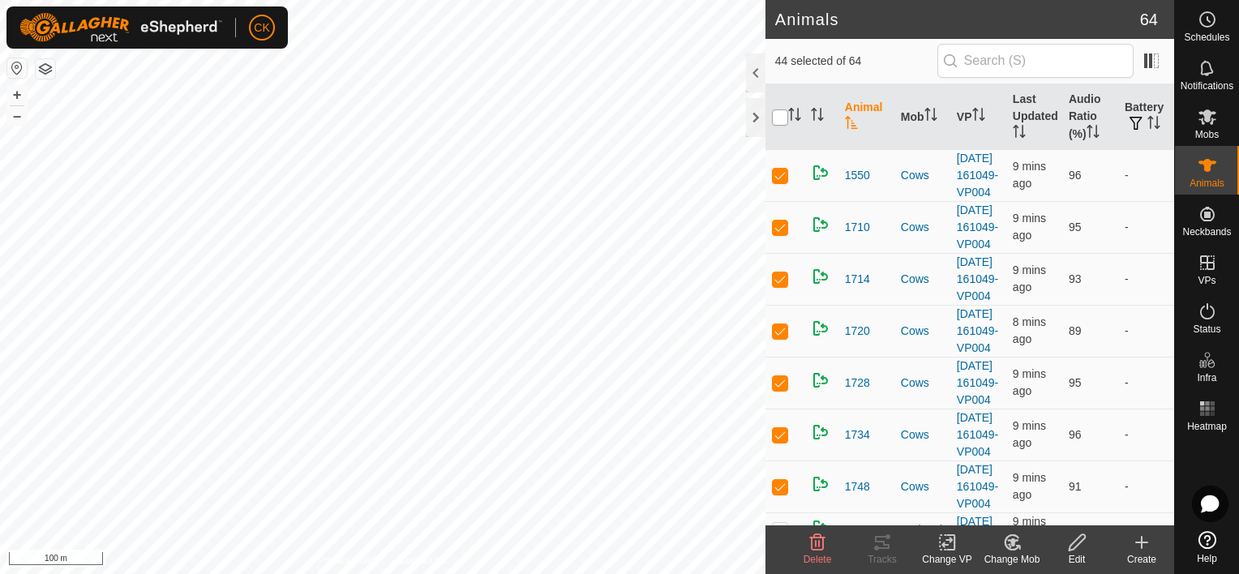
checkbox input "true"
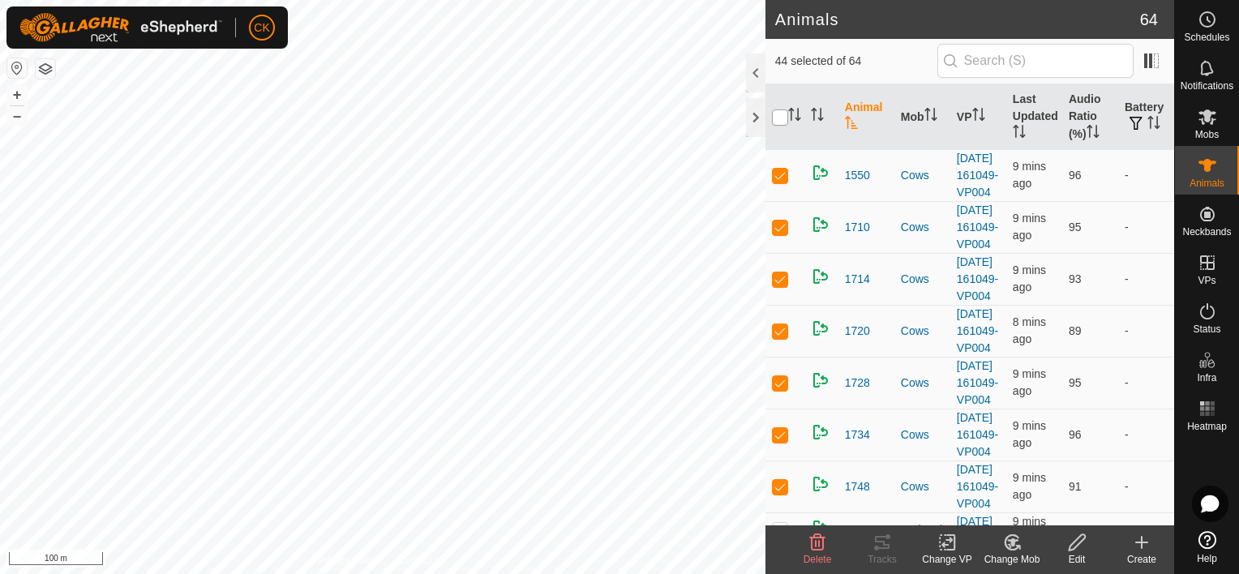
checkbox input "true"
click at [782, 117] on input "checkbox" at bounding box center [780, 117] width 16 height 16
checkbox input "false"
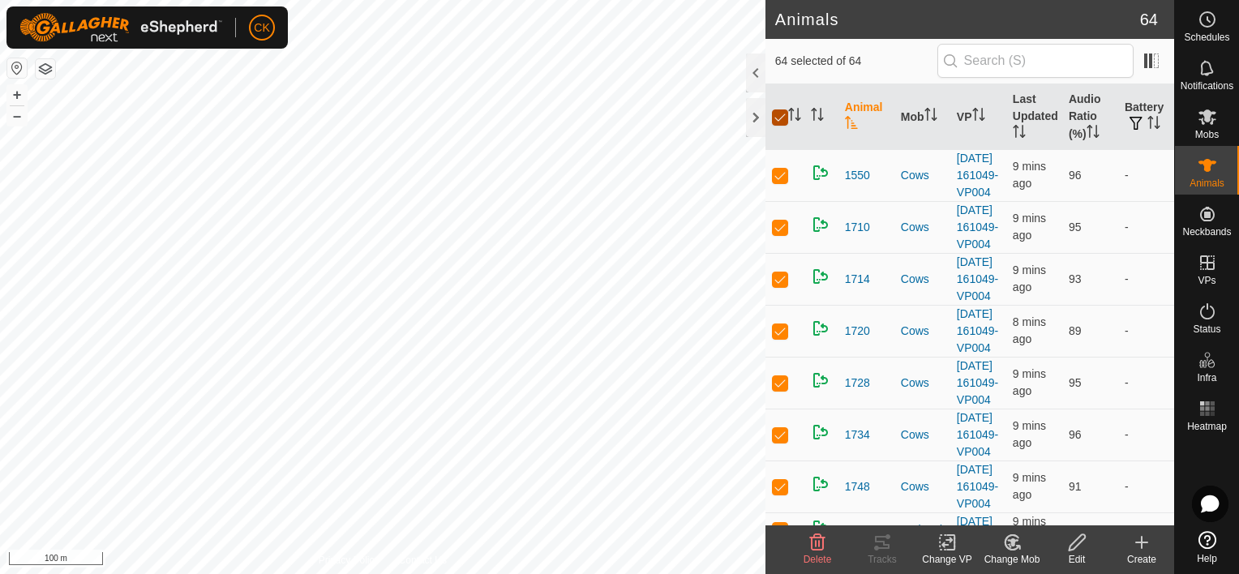
checkbox input "false"
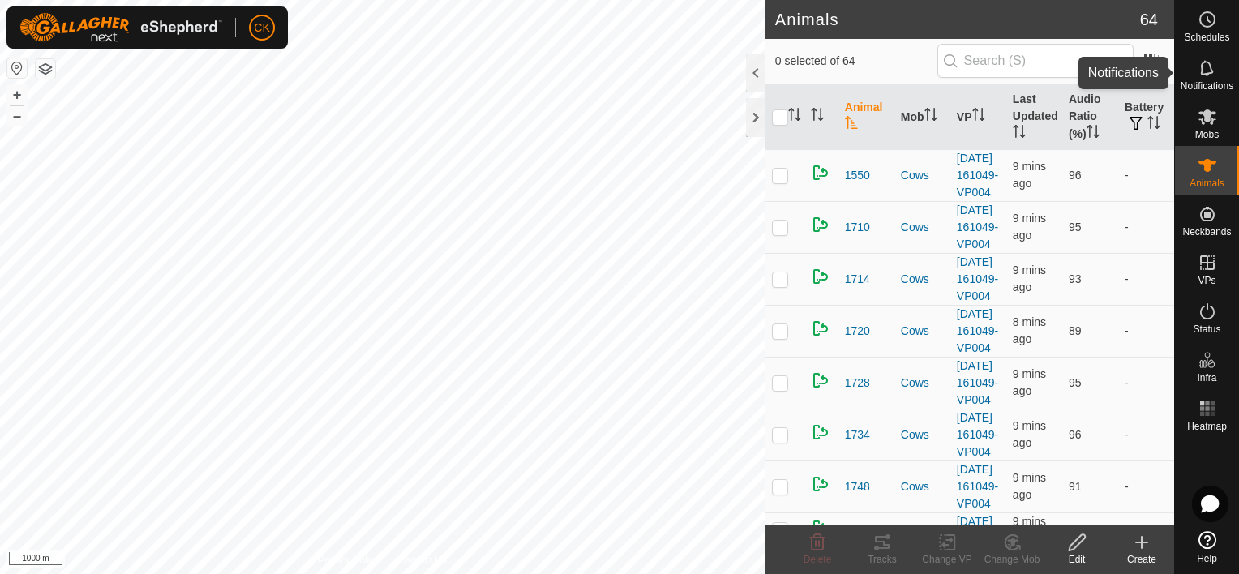
click at [1198, 62] on icon at bounding box center [1207, 67] width 19 height 19
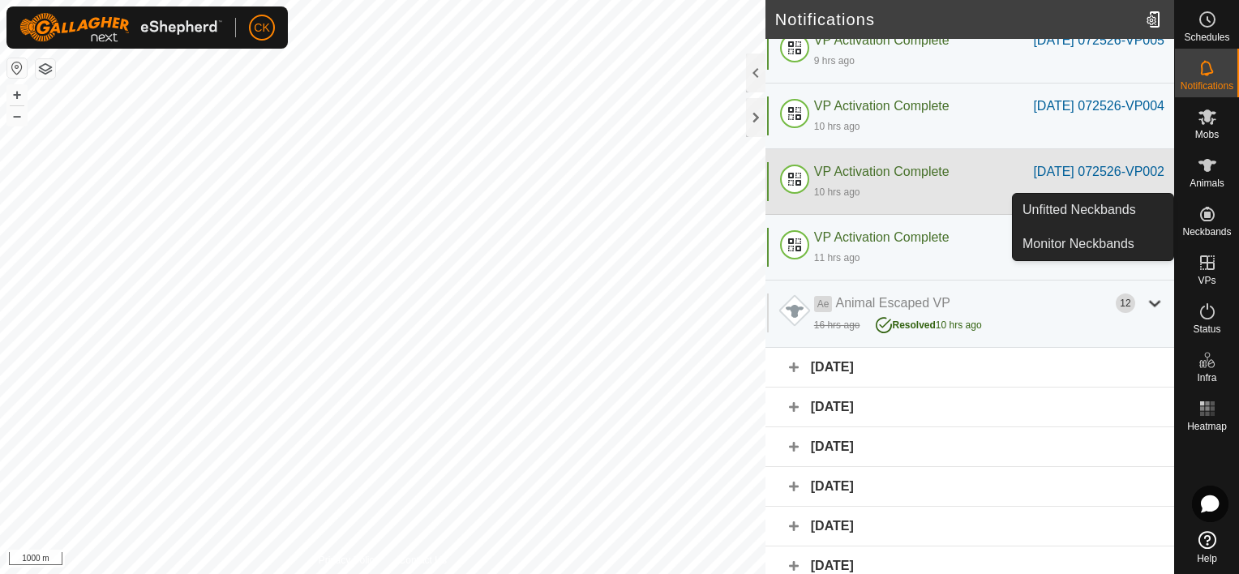
scroll to position [405, 0]
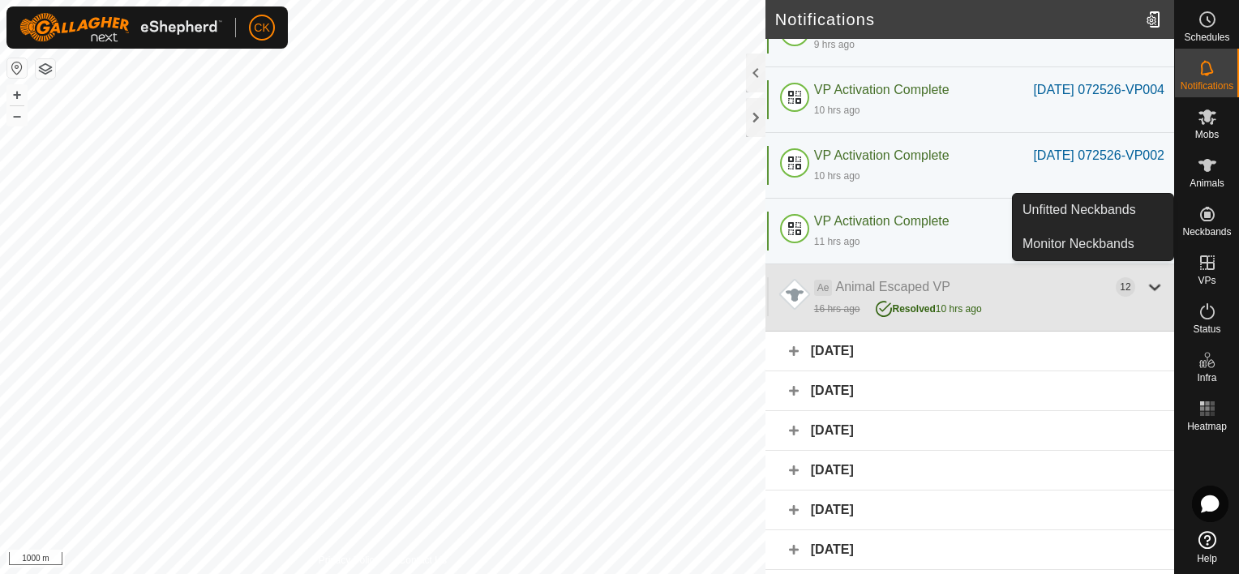
click at [1145, 297] on div at bounding box center [1154, 286] width 19 height 19
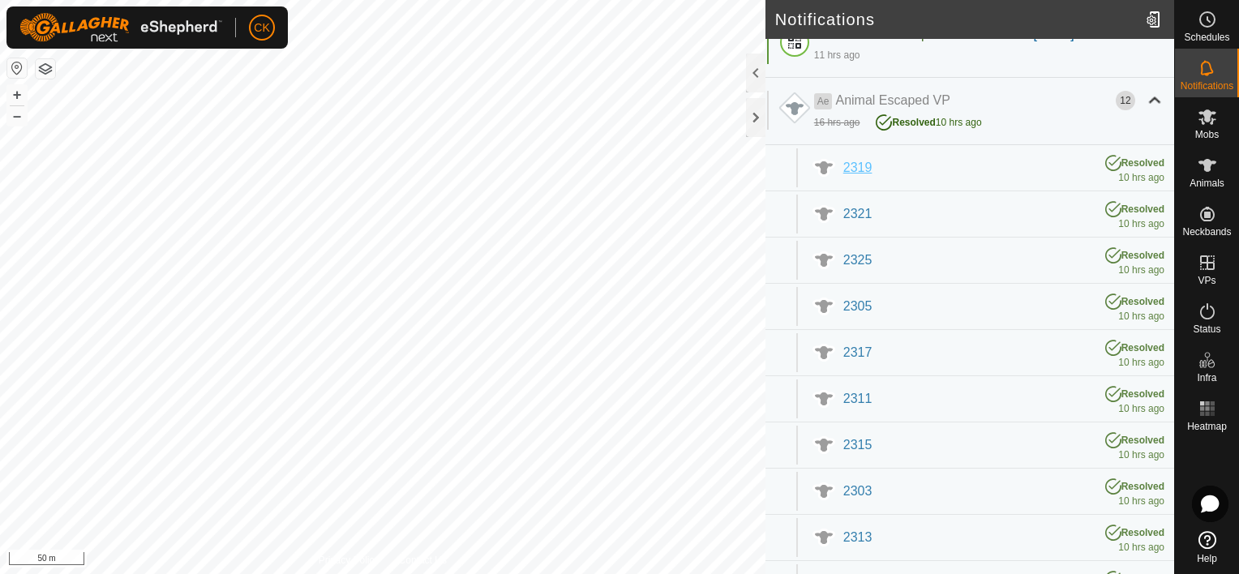
scroll to position [487, 0]
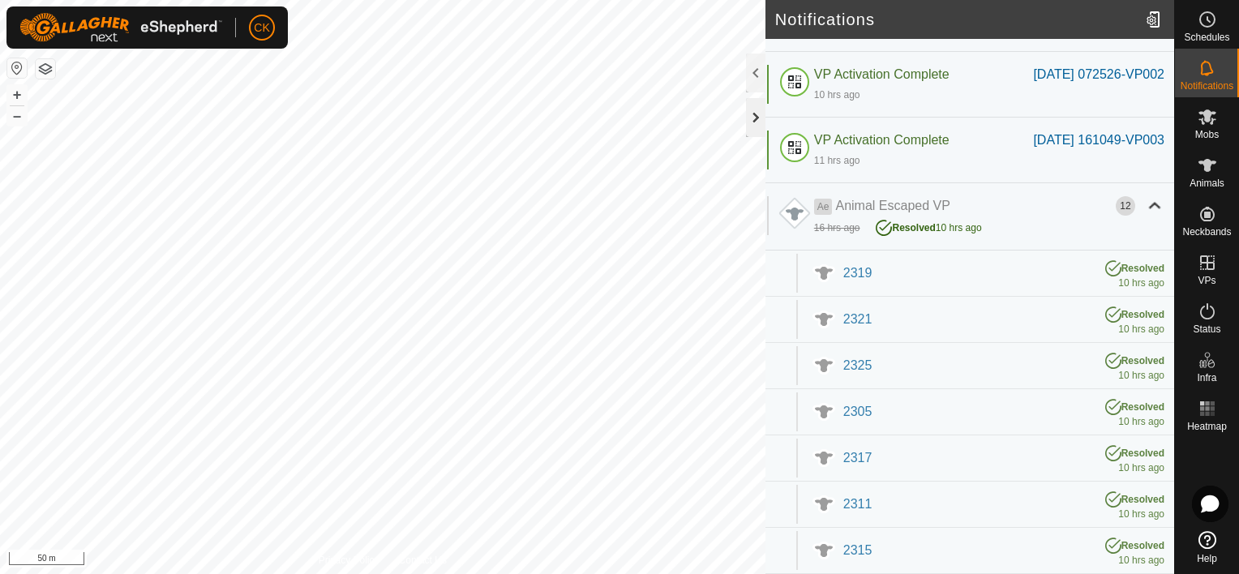
click at [749, 116] on div at bounding box center [755, 117] width 19 height 39
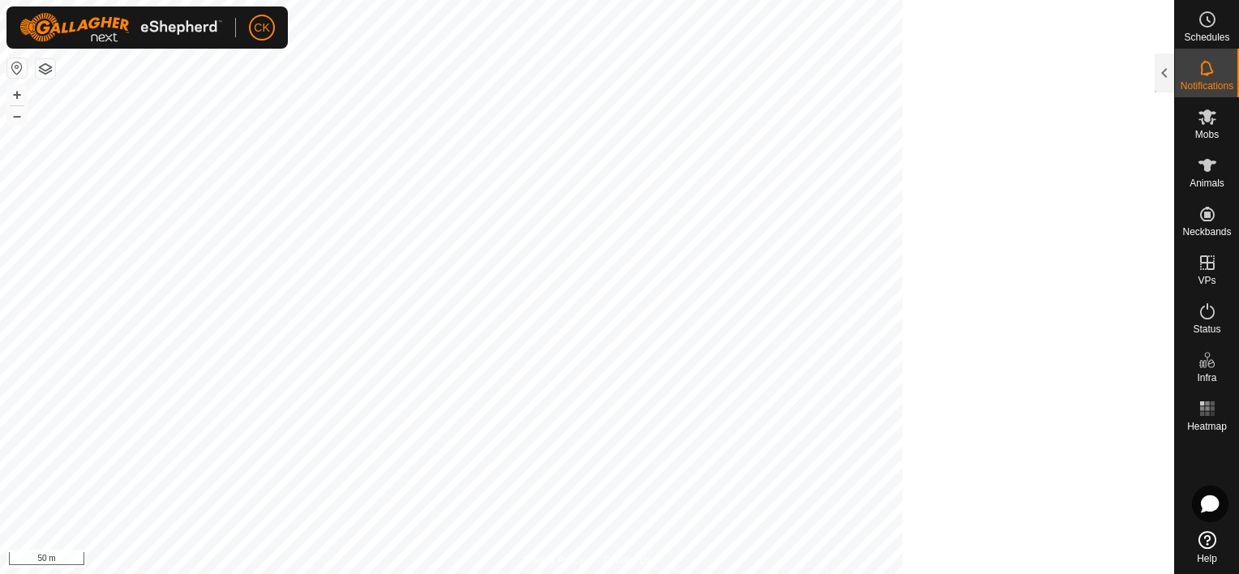
scroll to position [681, 0]
